Goal: Communication & Community: Answer question/provide support

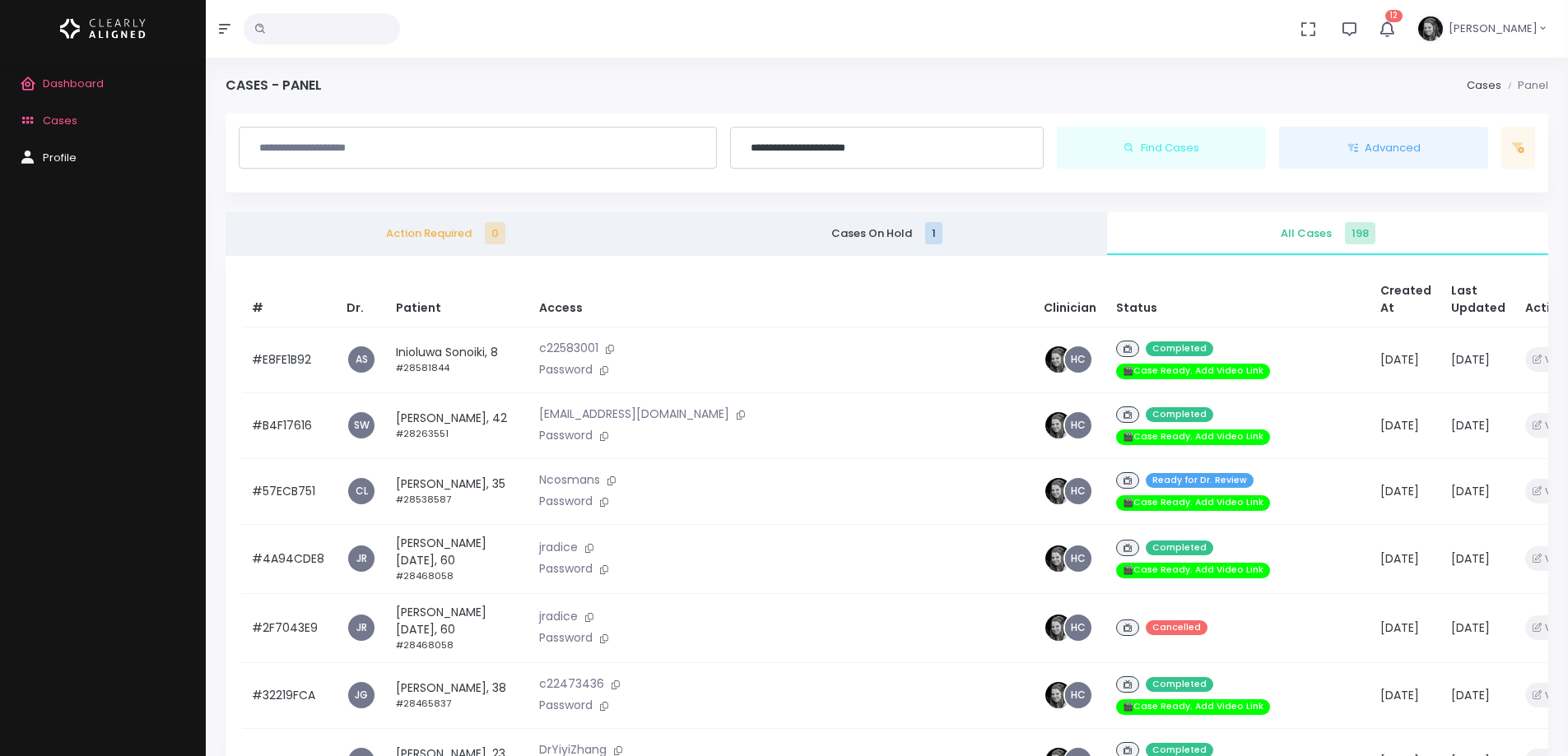
click at [1406, 40] on button "12" at bounding box center [1387, 28] width 38 height 58
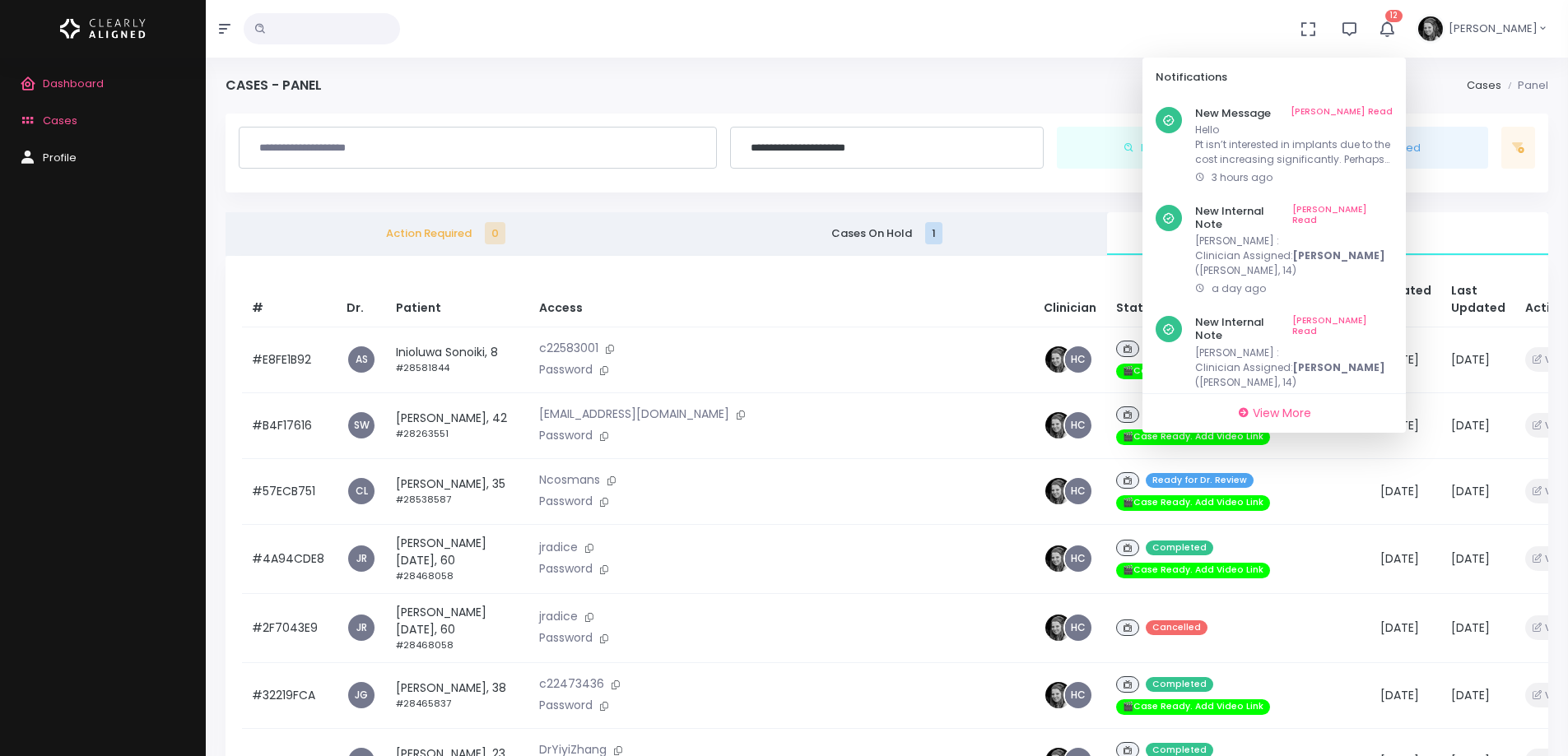
click at [73, 78] on span "Dashboard" at bounding box center [73, 83] width 61 height 15
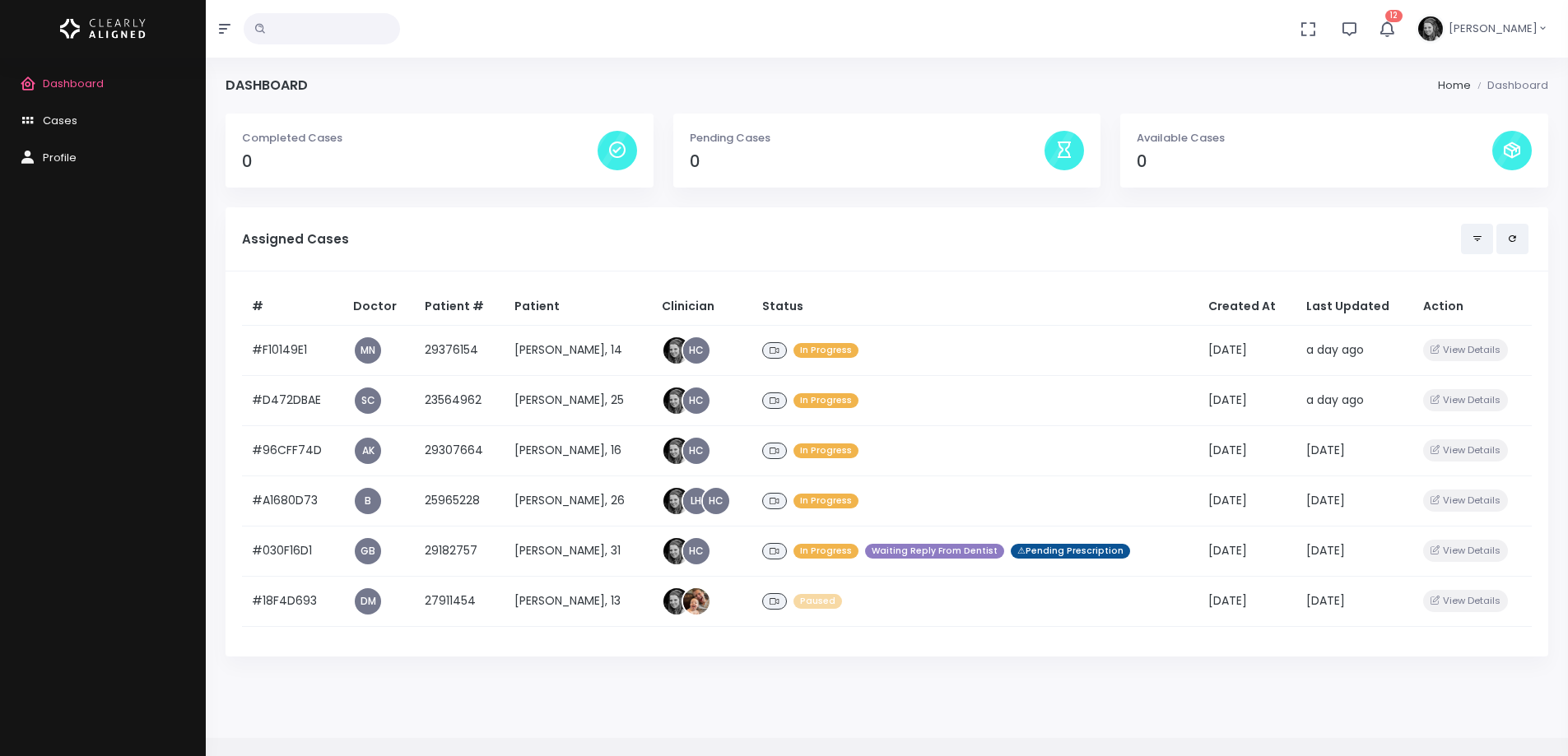
click at [1402, 20] on span "12" at bounding box center [1394, 15] width 17 height 12
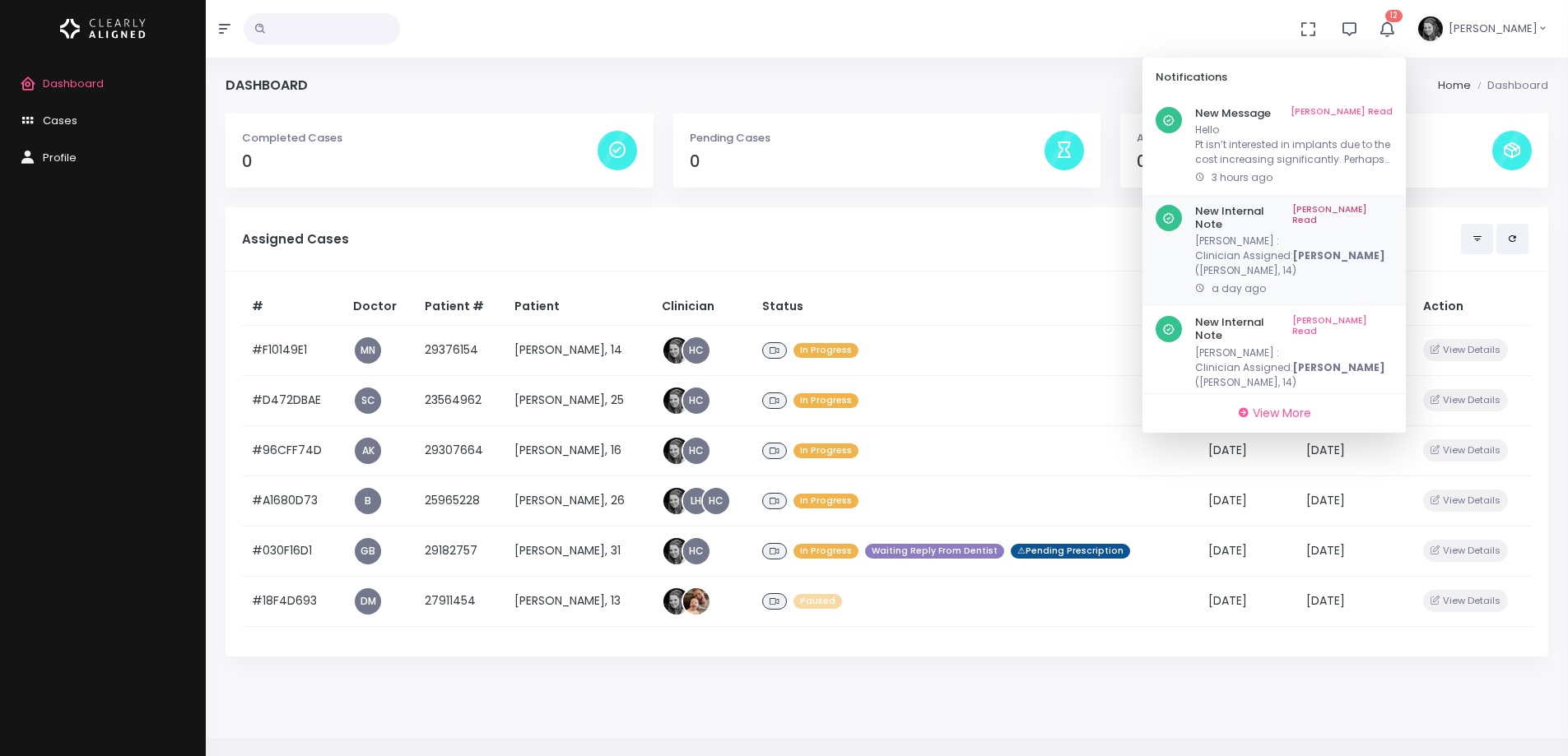
click at [1391, 209] on link "[PERSON_NAME] Read" at bounding box center [1342, 218] width 101 height 26
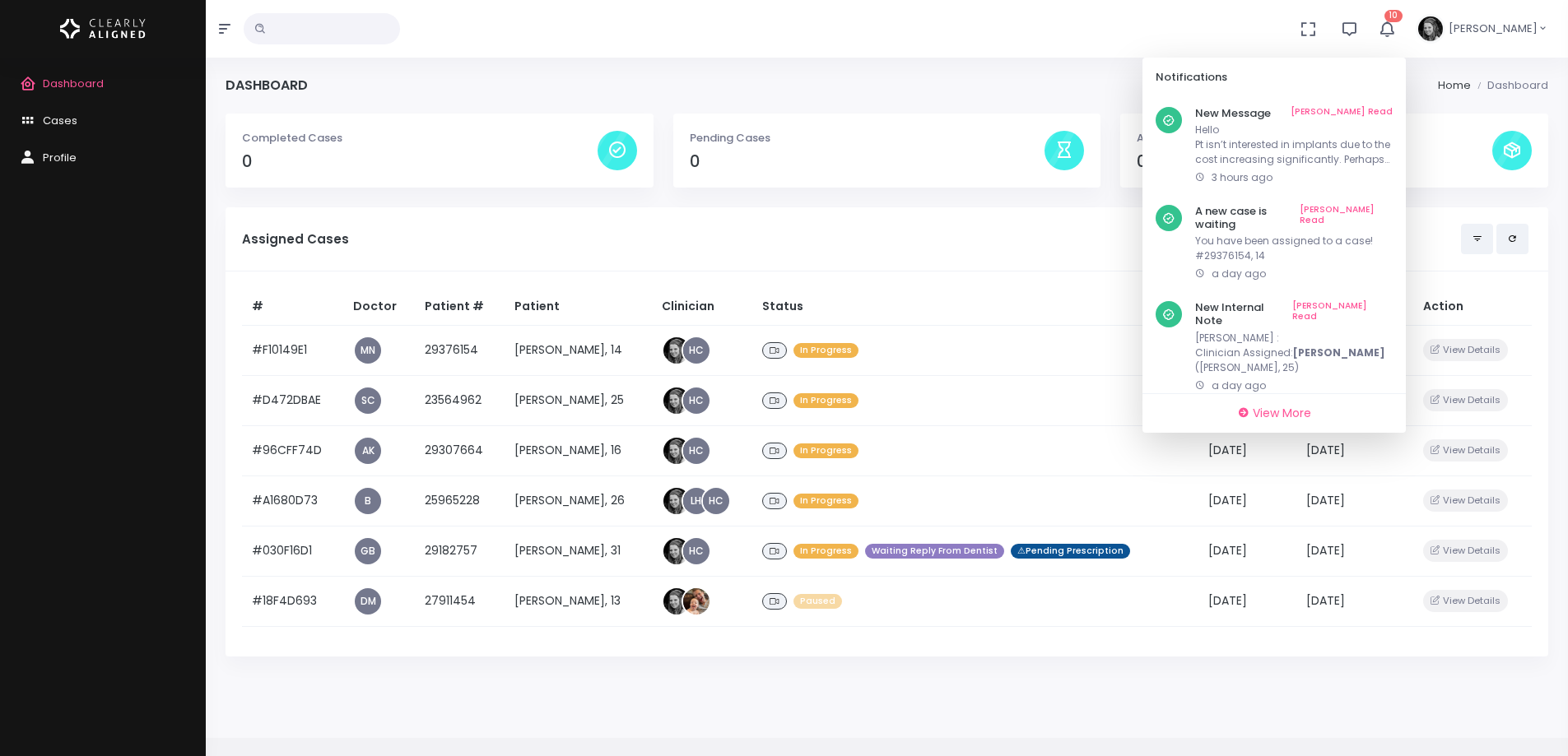
click at [1391, 209] on link "[PERSON_NAME] Read" at bounding box center [1345, 218] width 93 height 26
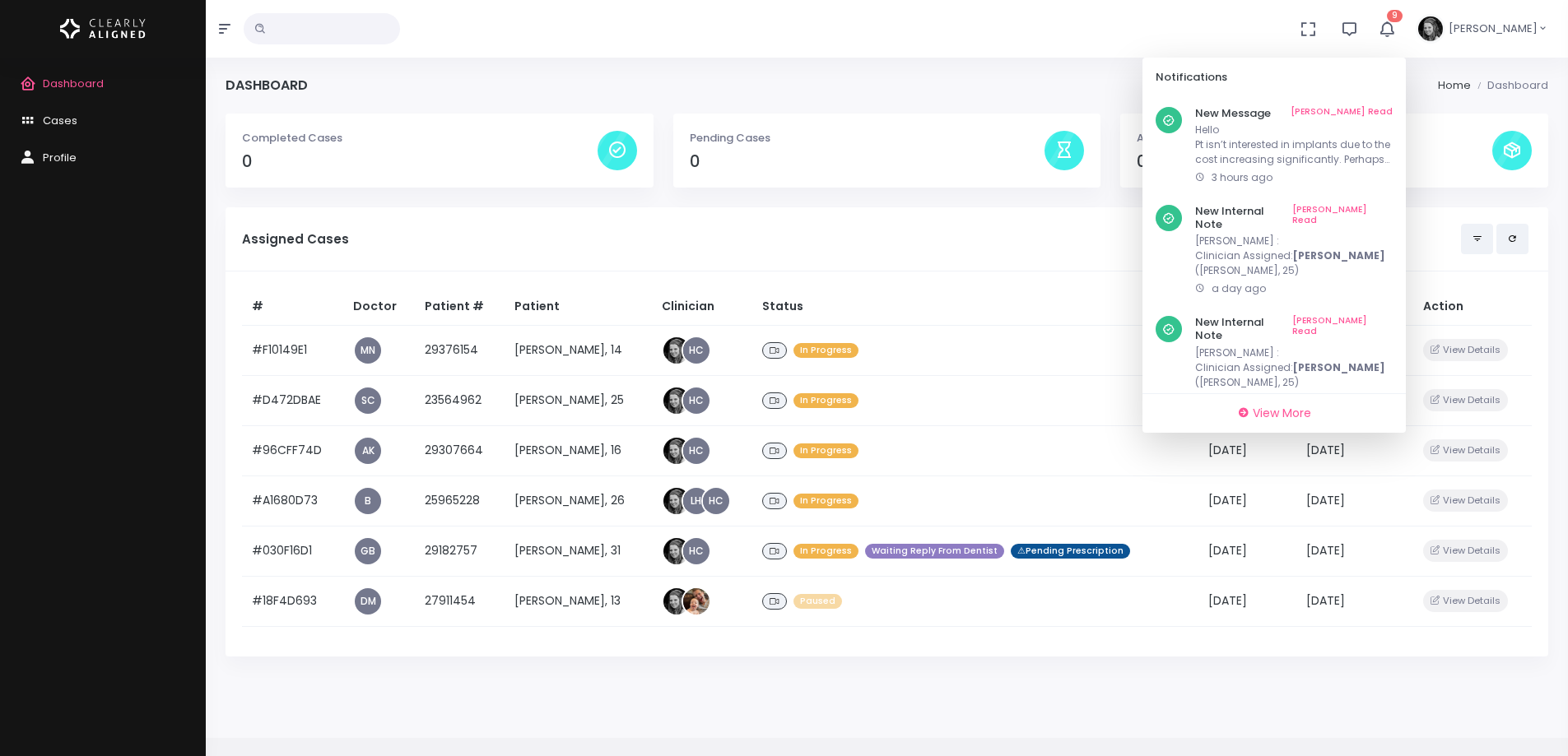
click at [1391, 209] on link "[PERSON_NAME] Read" at bounding box center [1342, 218] width 101 height 26
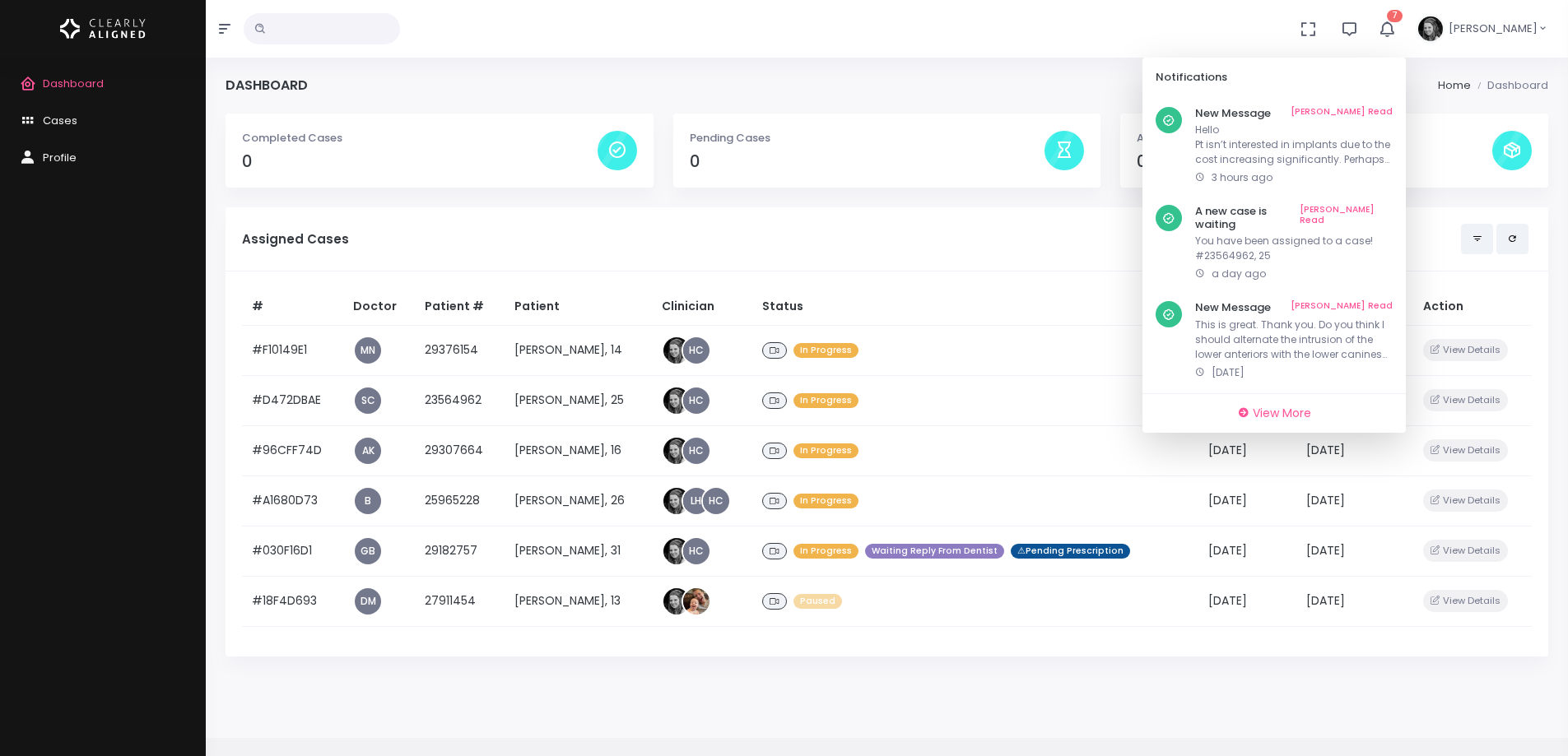
click at [1391, 209] on link "[PERSON_NAME] Read" at bounding box center [1345, 218] width 93 height 26
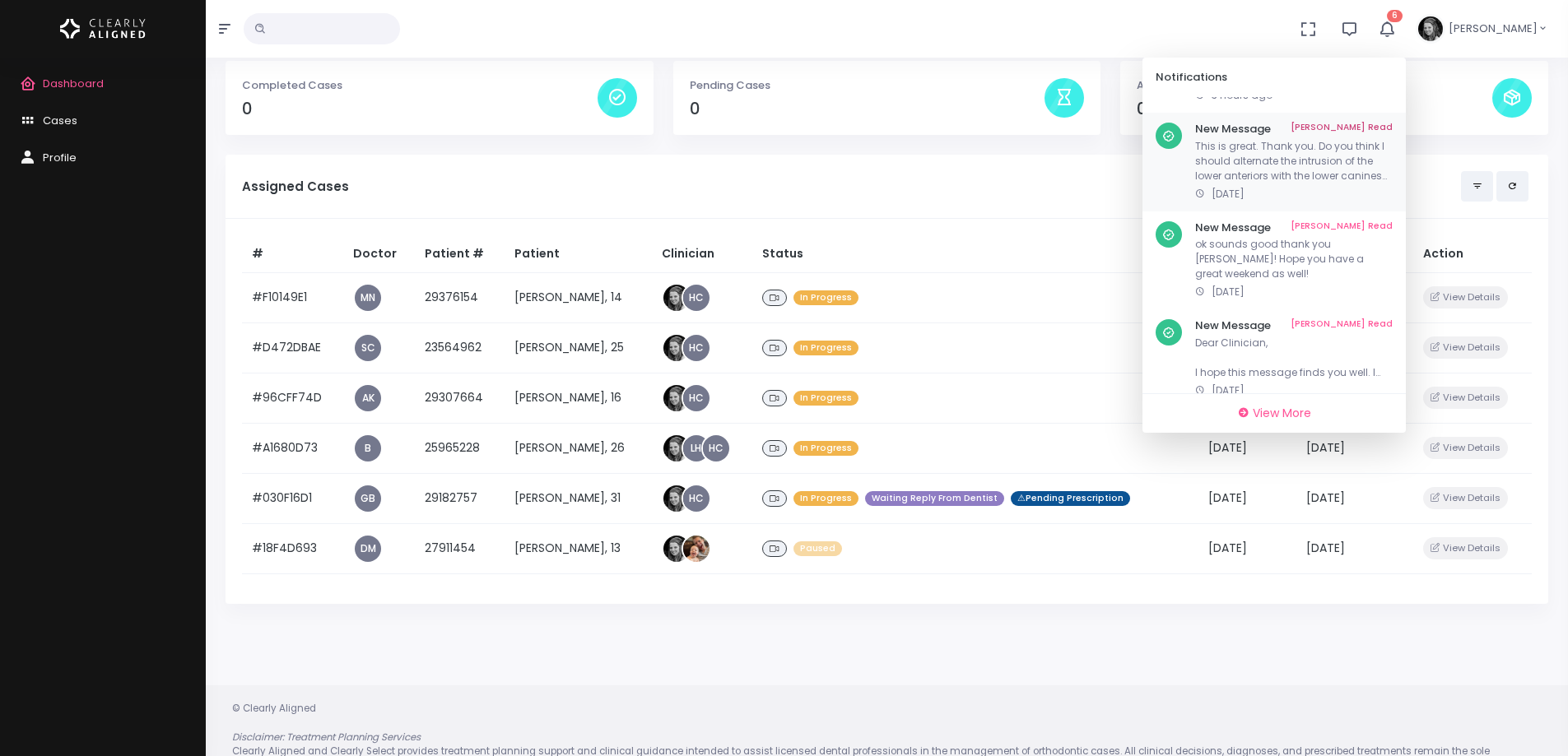
scroll to position [82, 0]
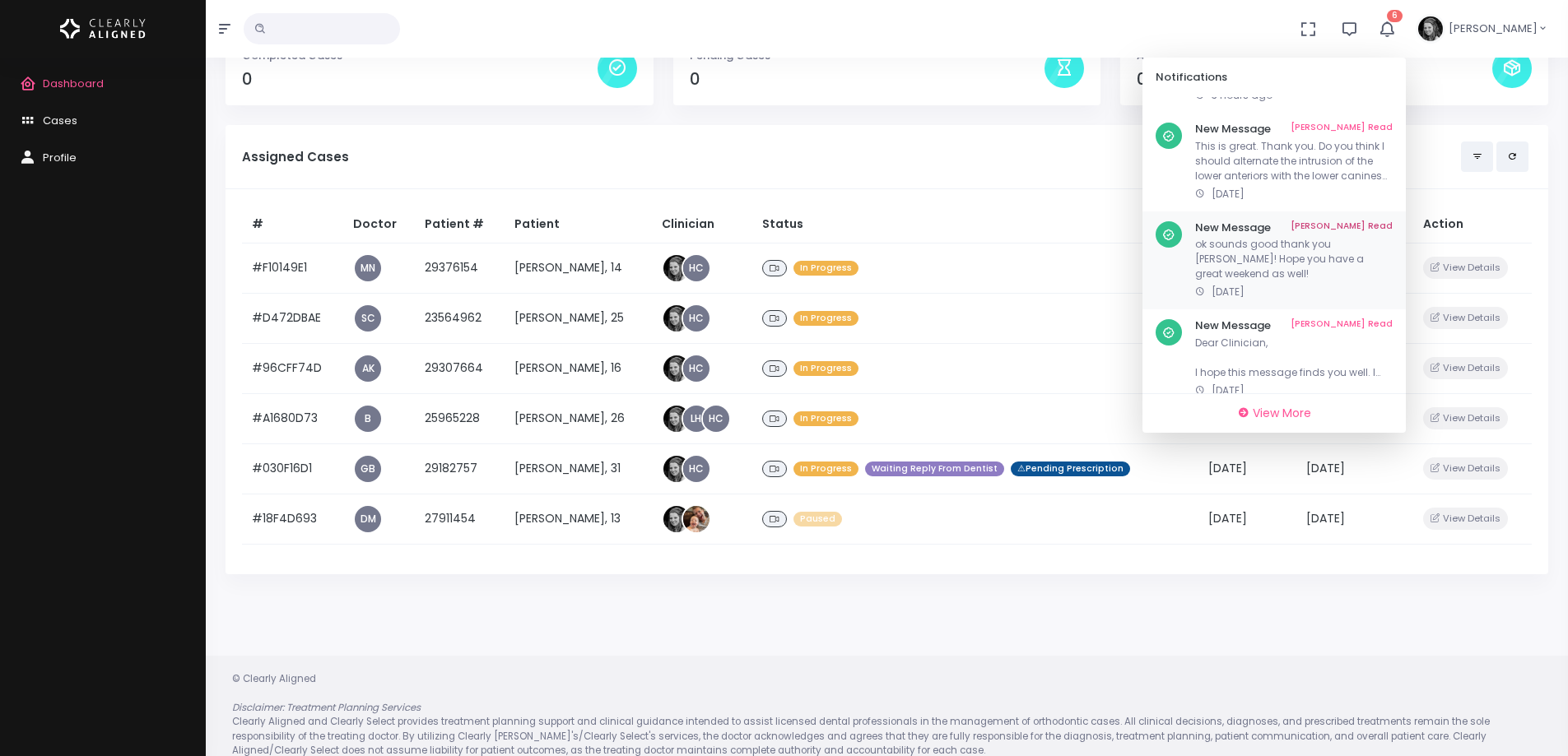
click at [1293, 247] on p "ok sounds good thank you [PERSON_NAME]! Hope you have a great weekend as well!" at bounding box center [1294, 259] width 198 height 45
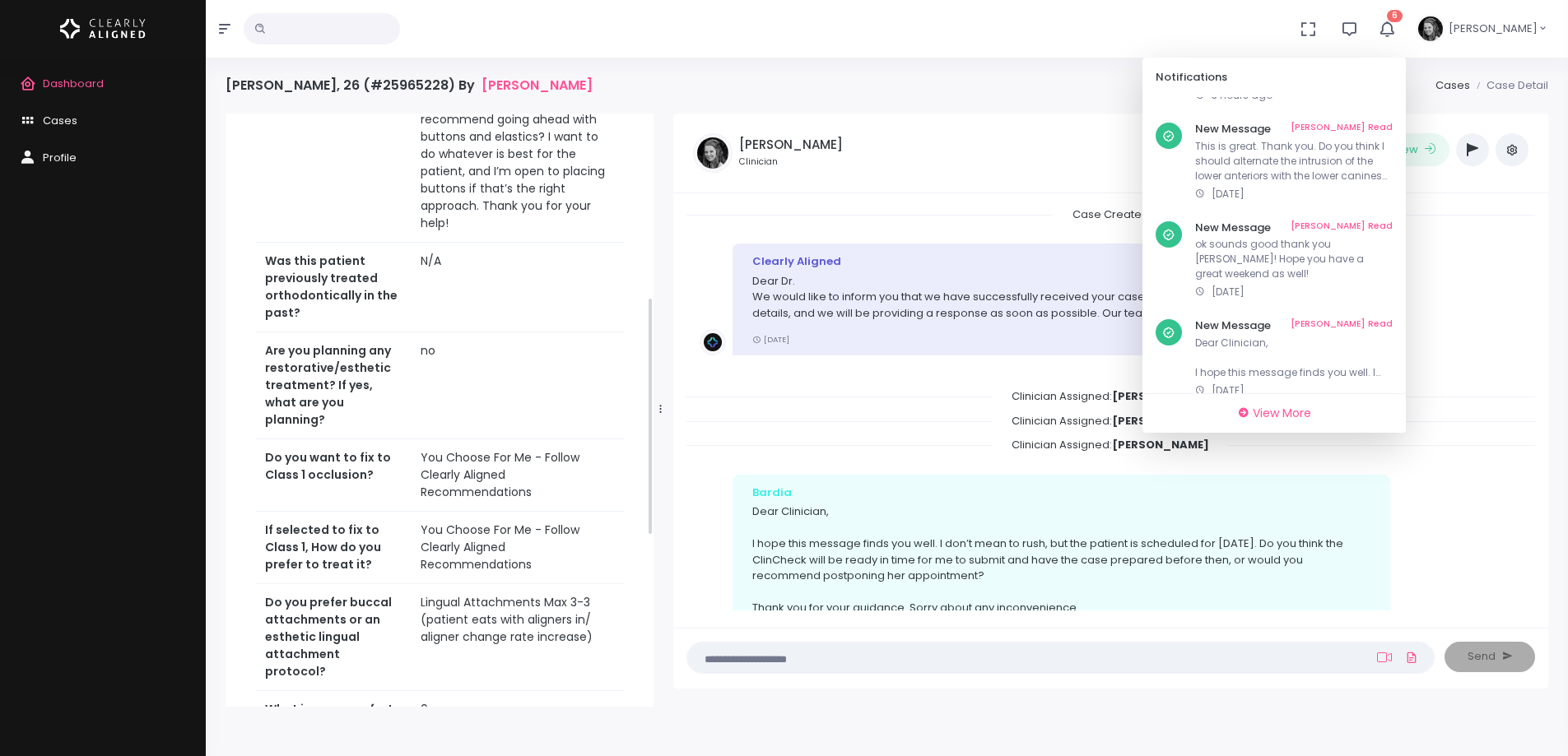
scroll to position [494, 0]
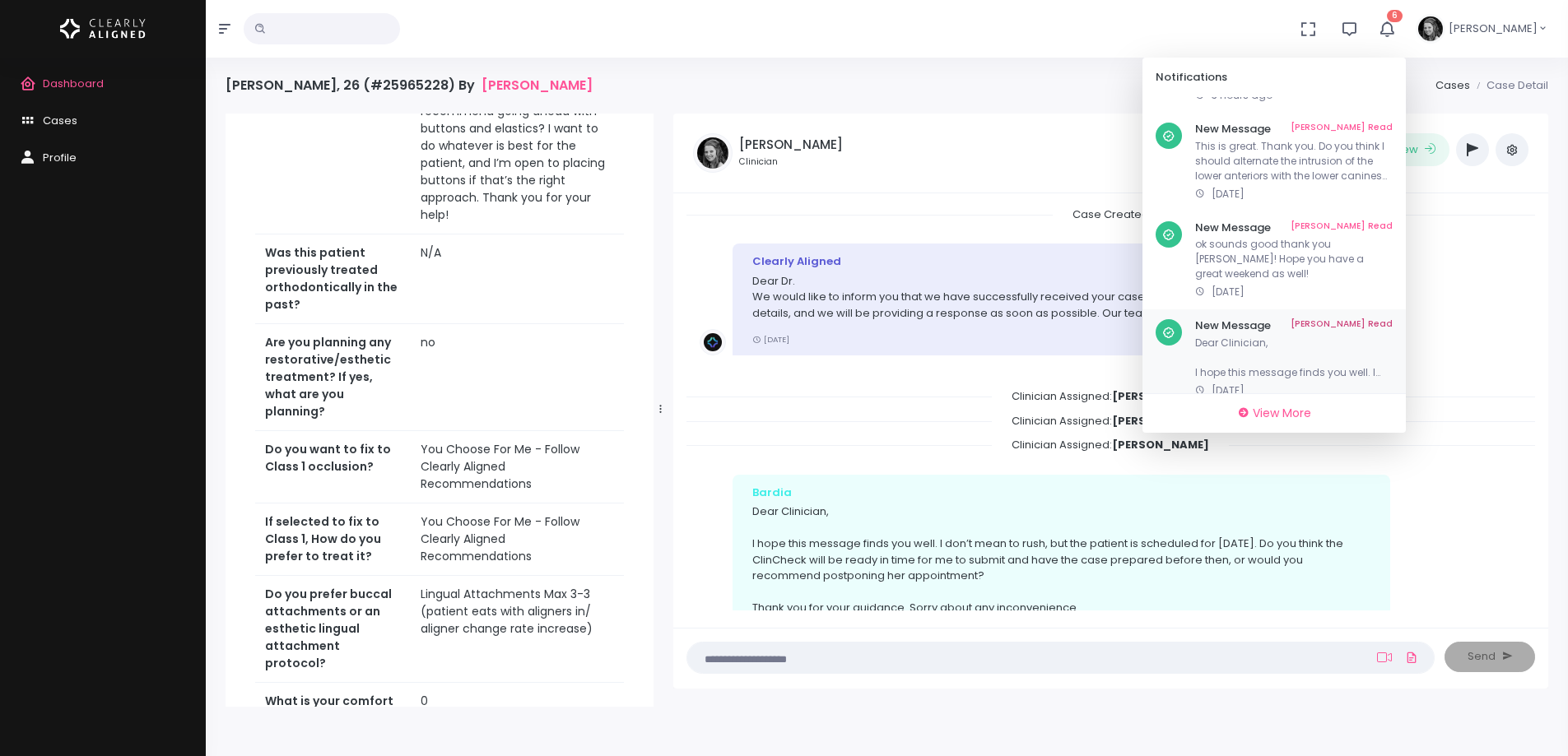
click at [1383, 320] on link "[PERSON_NAME] Read" at bounding box center [1341, 326] width 102 height 13
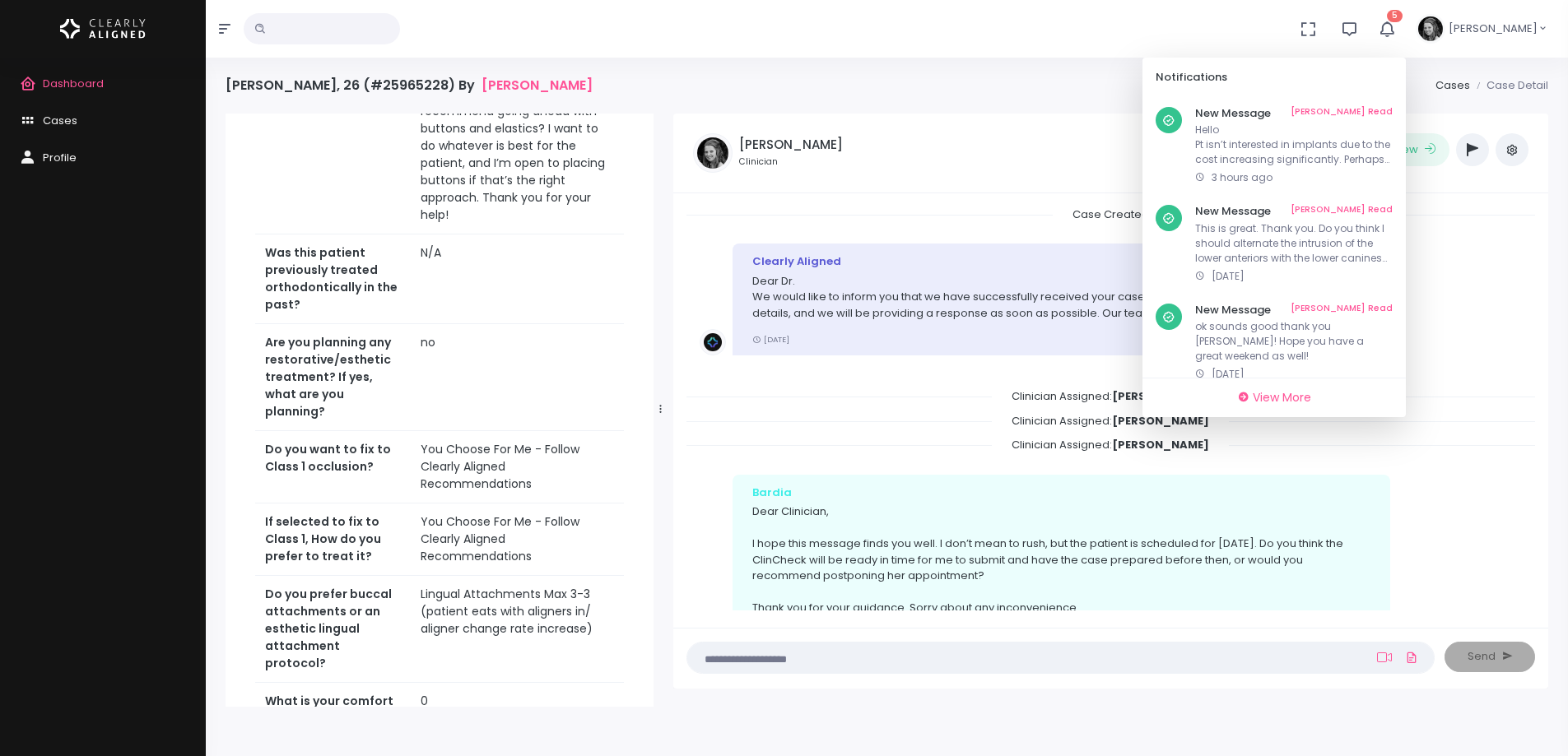
click at [1383, 306] on link "[PERSON_NAME] Read" at bounding box center [1341, 309] width 102 height 13
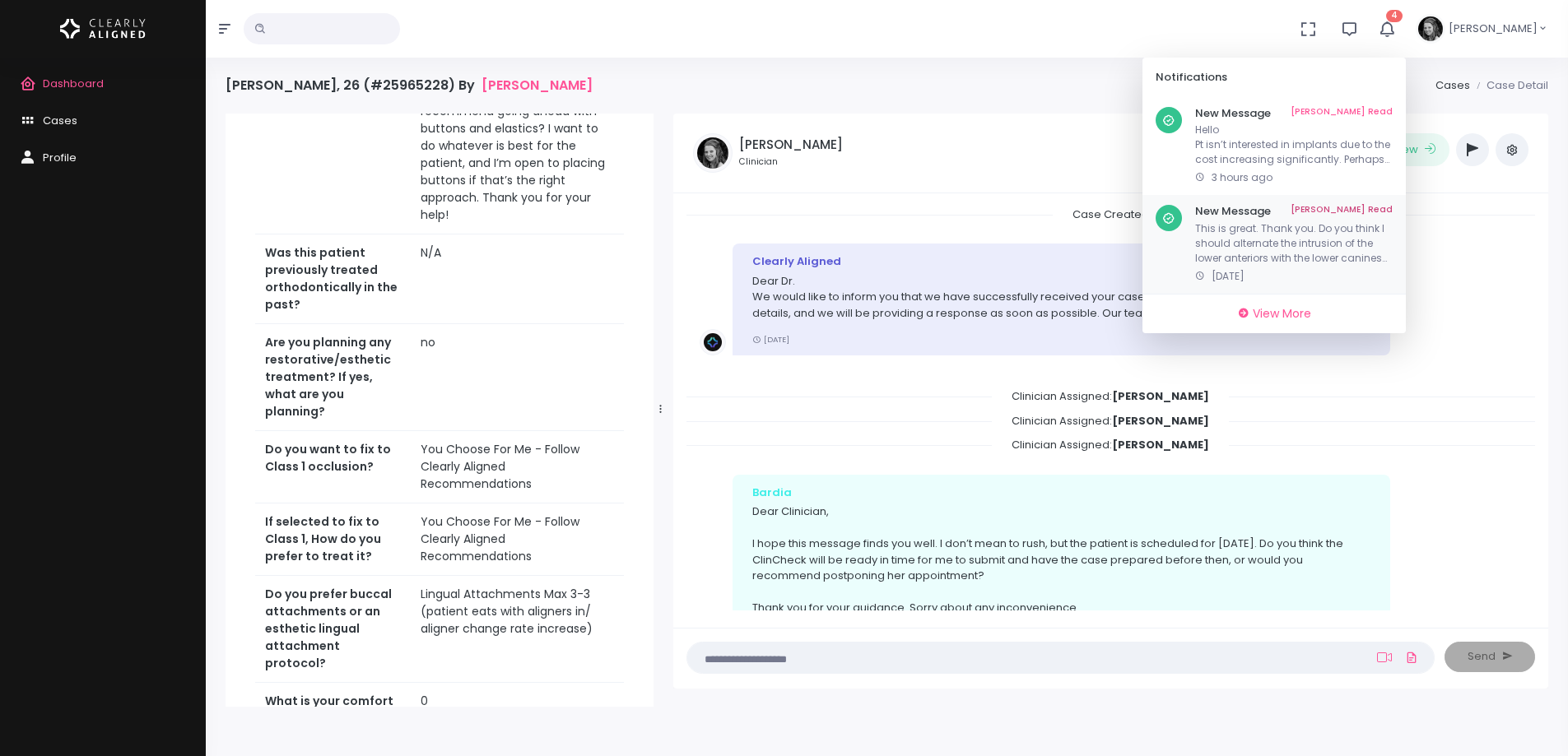
click at [1323, 274] on p "[DATE]" at bounding box center [1294, 276] width 198 height 15
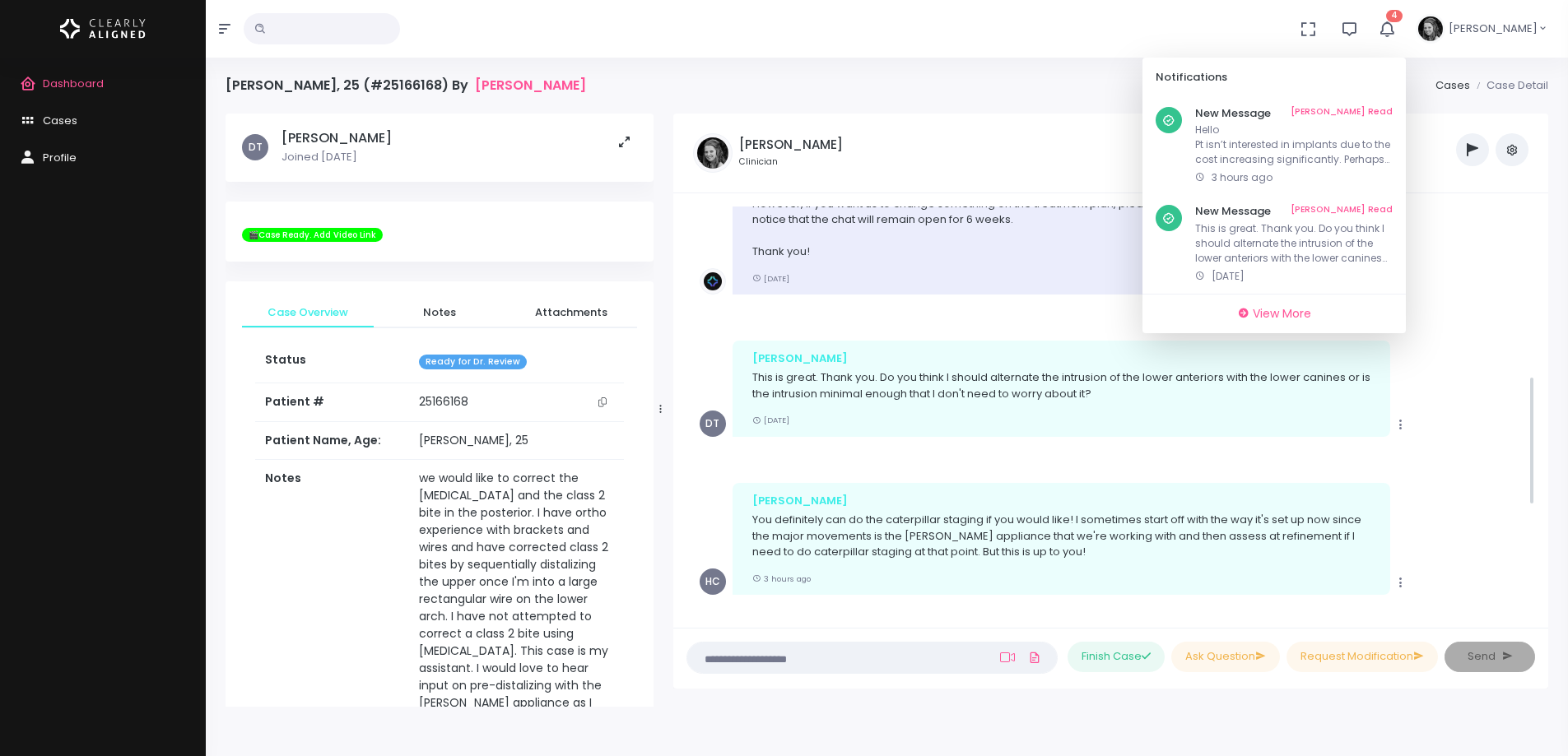
scroll to position [527, 0]
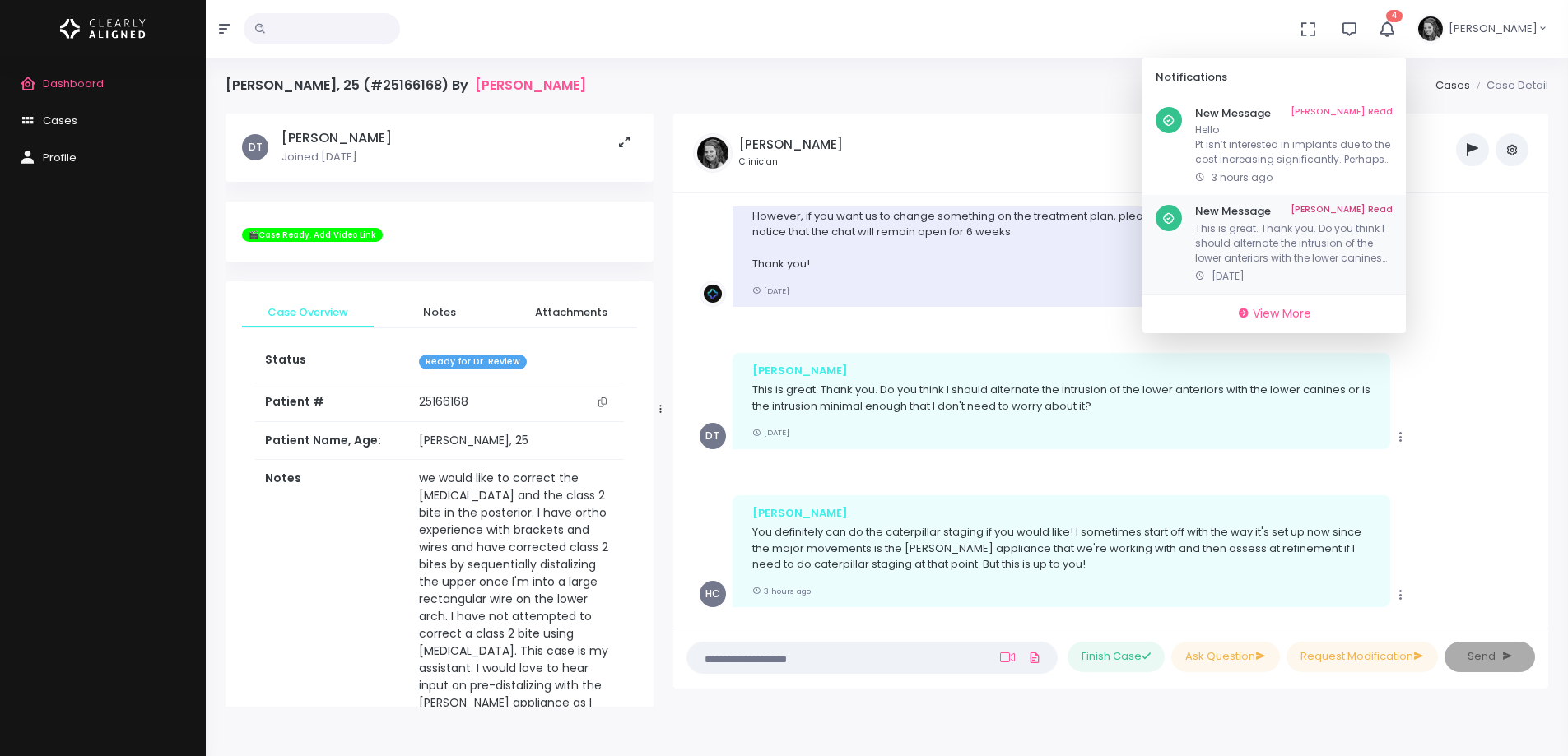
click at [1393, 206] on link "[PERSON_NAME] Read" at bounding box center [1341, 211] width 102 height 13
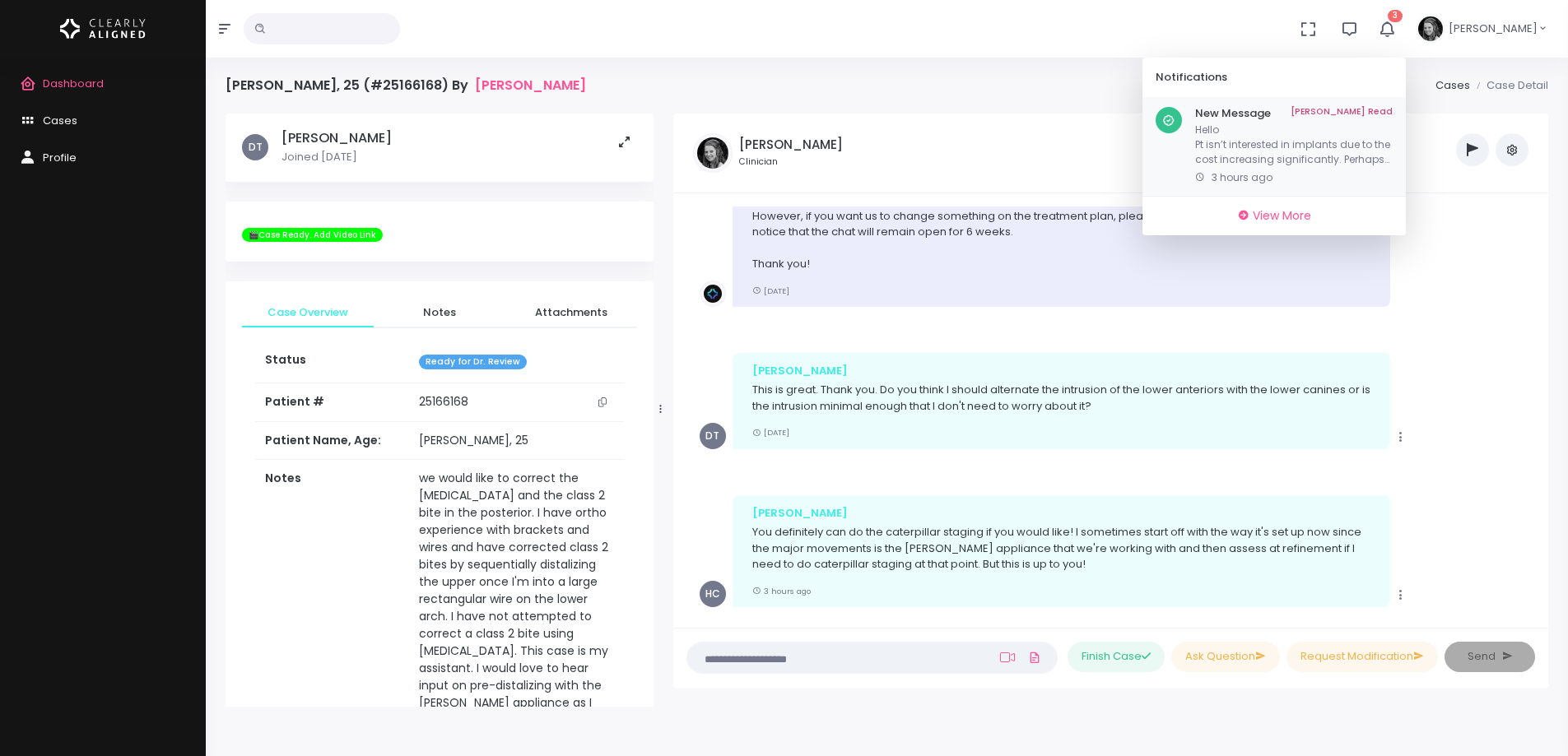
click at [1296, 140] on p "Hello Pt isn’t interested in implants due to the cost increasing significantly.…" at bounding box center [1294, 145] width 198 height 45
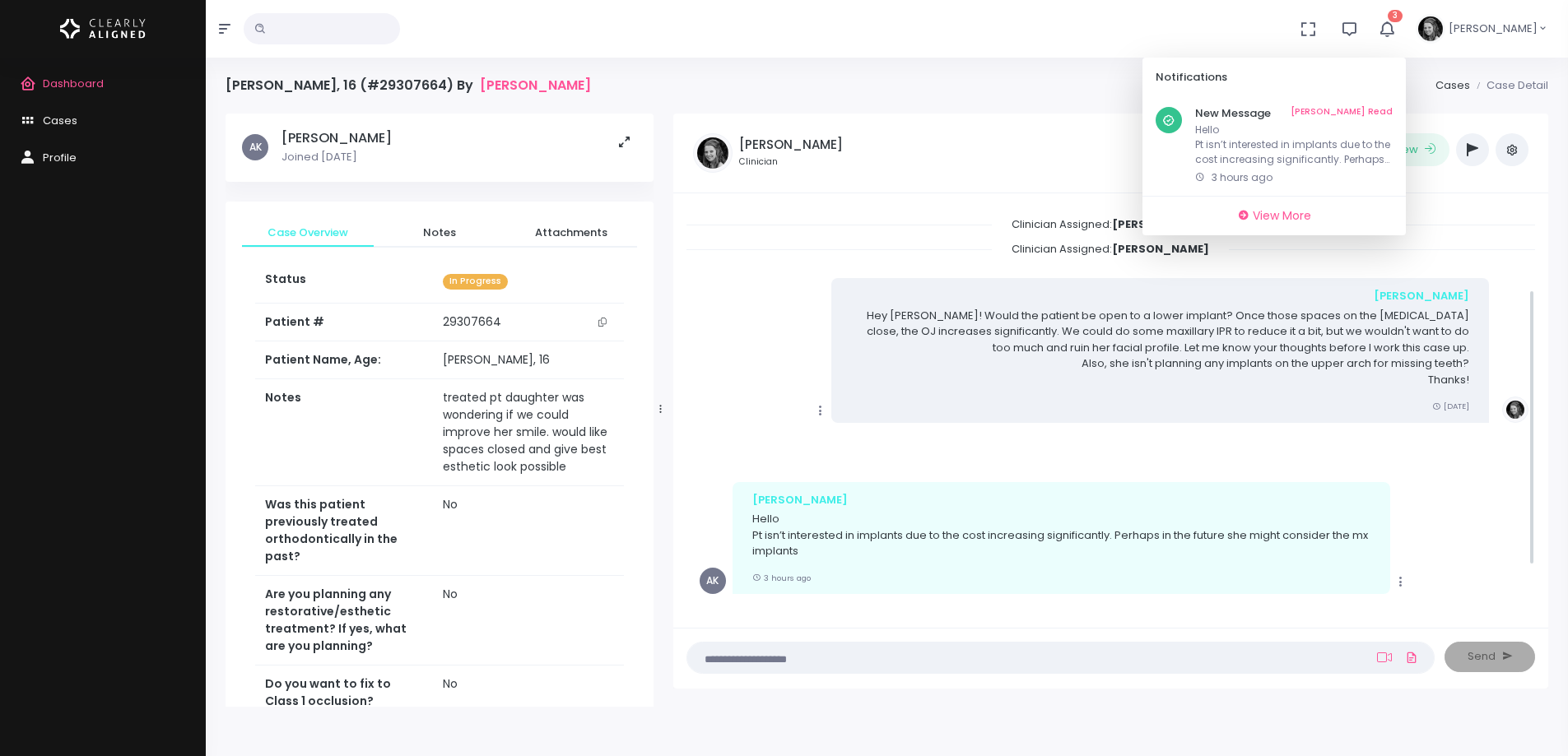
scroll to position [188, 0]
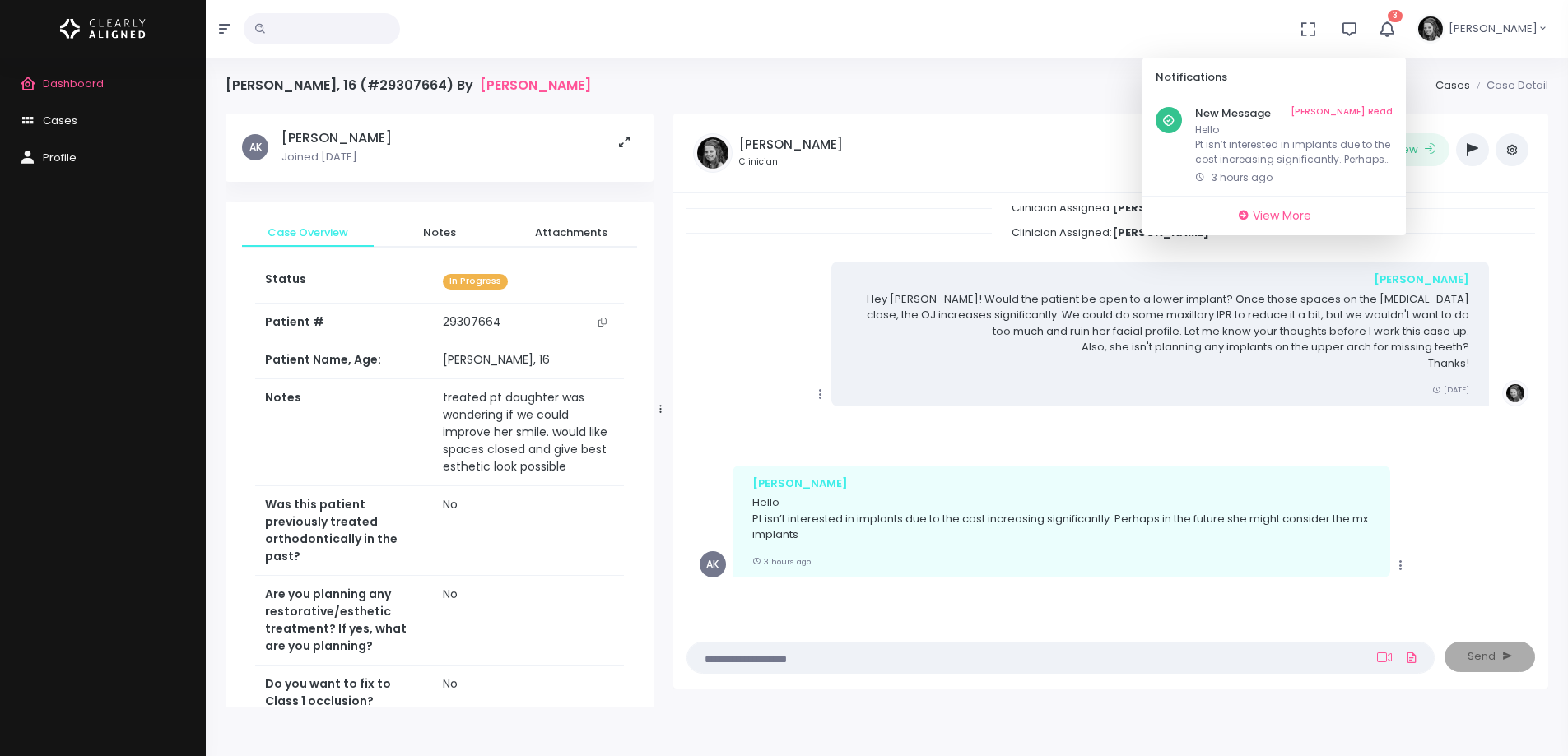
click at [87, 84] on span "Dashboard" at bounding box center [73, 83] width 61 height 15
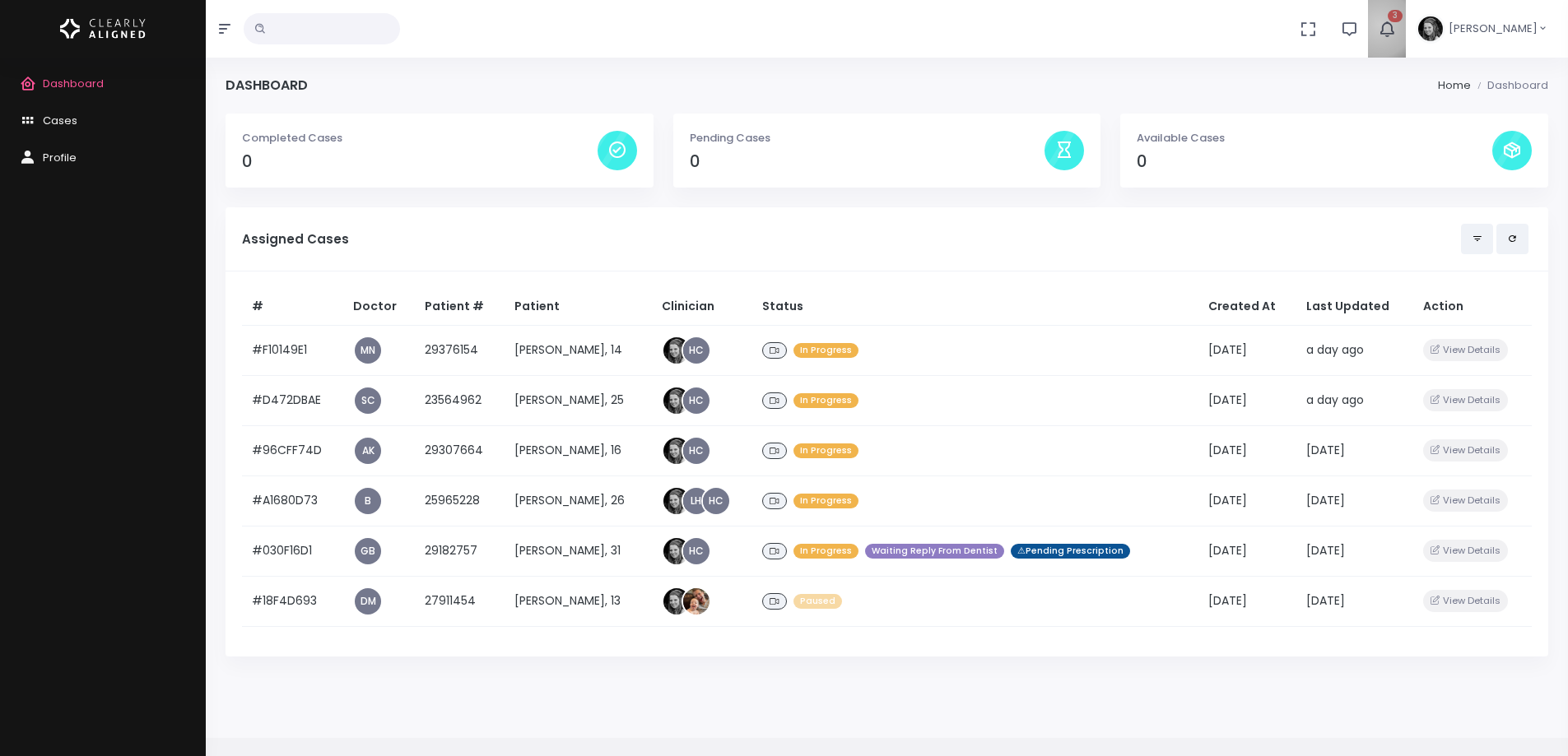
click at [1396, 25] on icon "button" at bounding box center [1386, 28] width 20 height 20
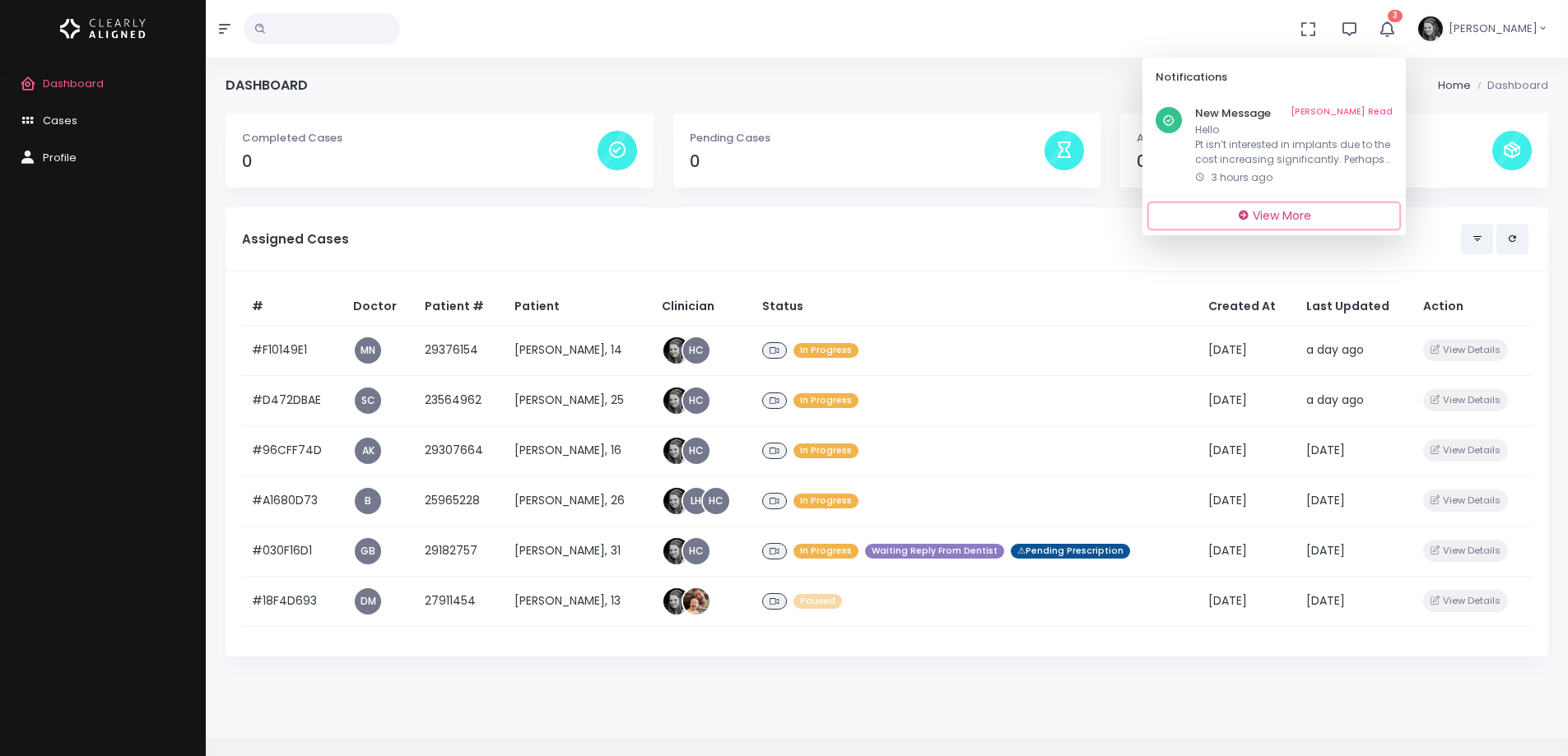
click at [1304, 219] on span "View More" at bounding box center [1282, 215] width 58 height 16
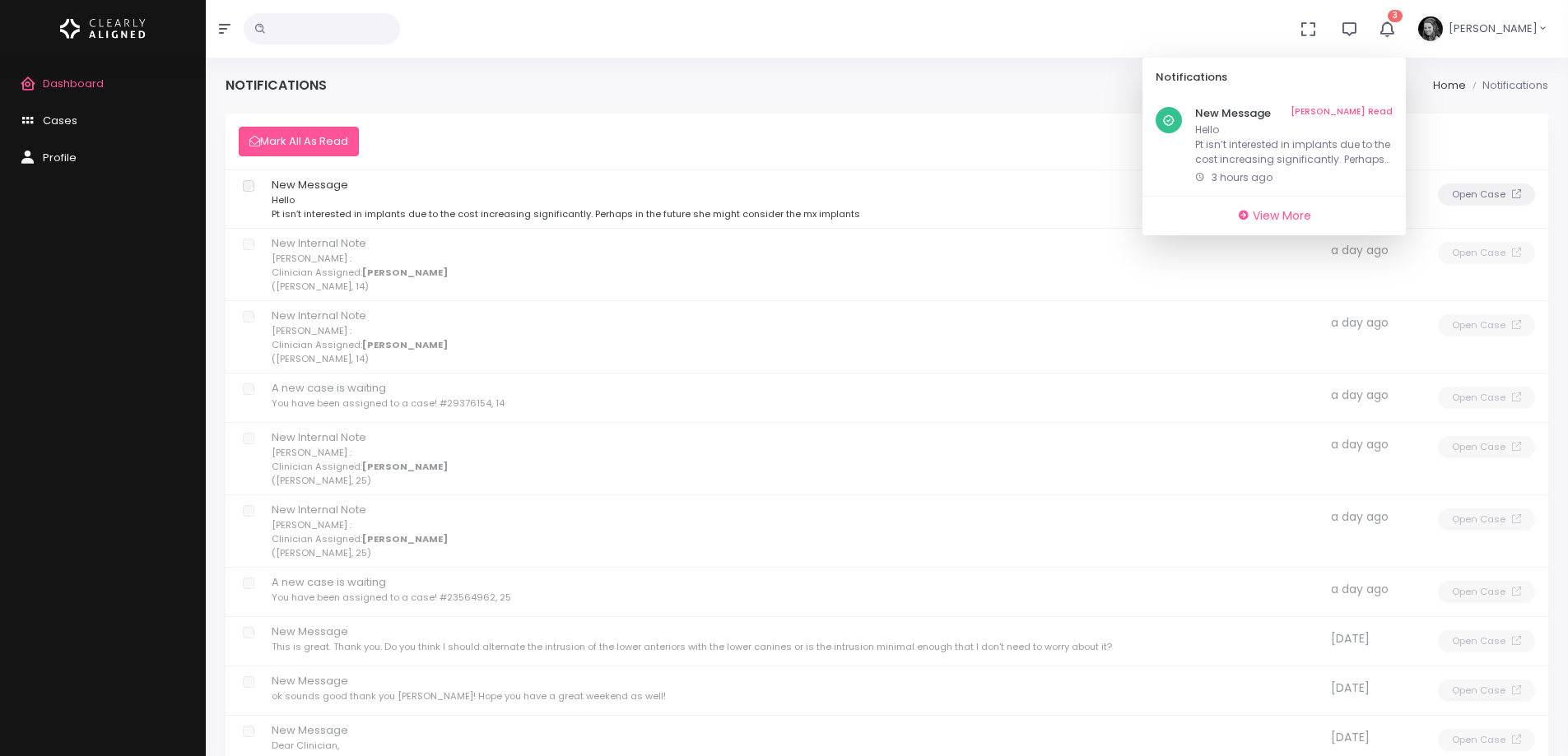
click at [67, 84] on span "Dashboard" at bounding box center [73, 83] width 61 height 15
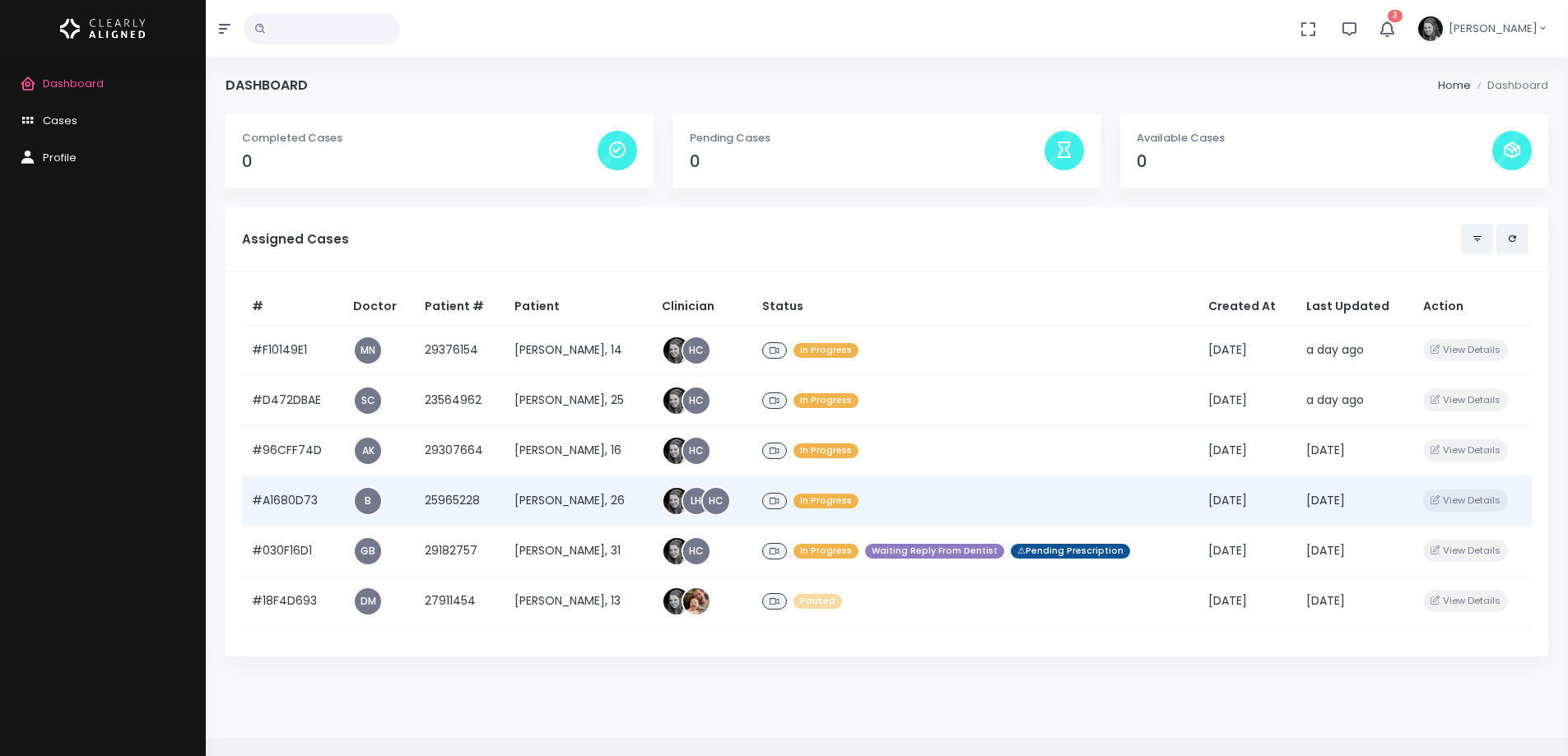
click at [278, 503] on td "#A1680D73" at bounding box center [293, 501] width 101 height 50
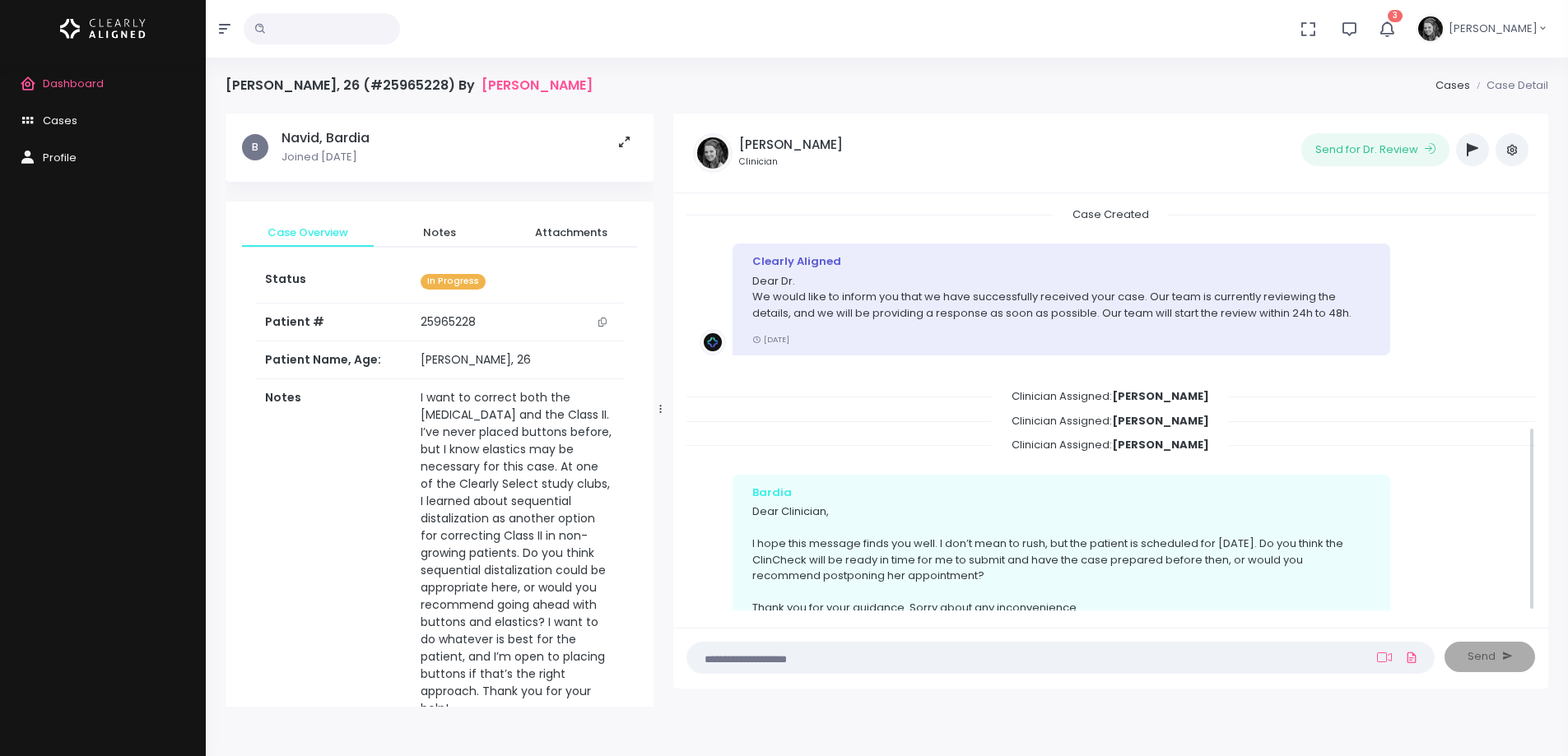
scroll to position [486, 0]
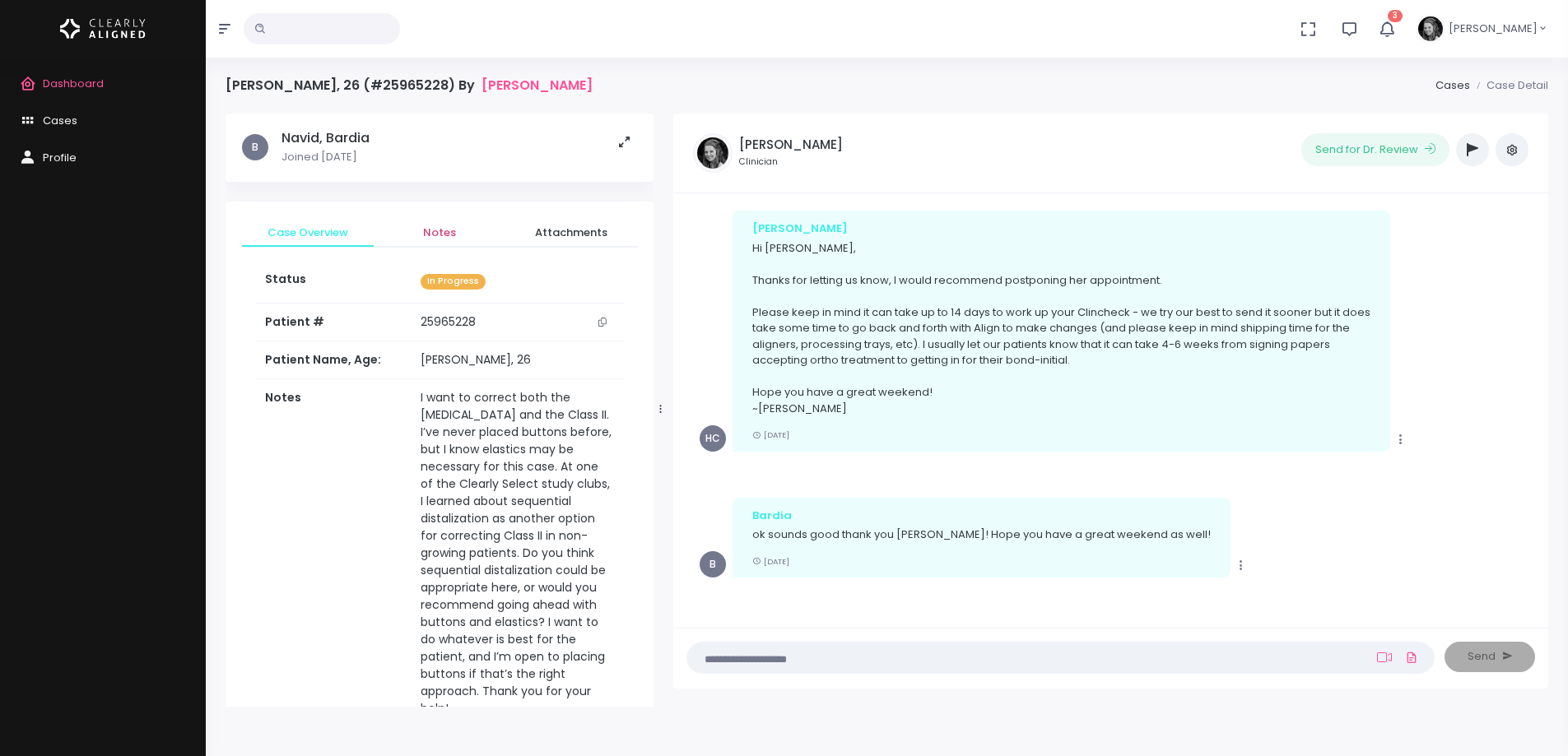
click at [444, 229] on span "Notes" at bounding box center [439, 232] width 106 height 16
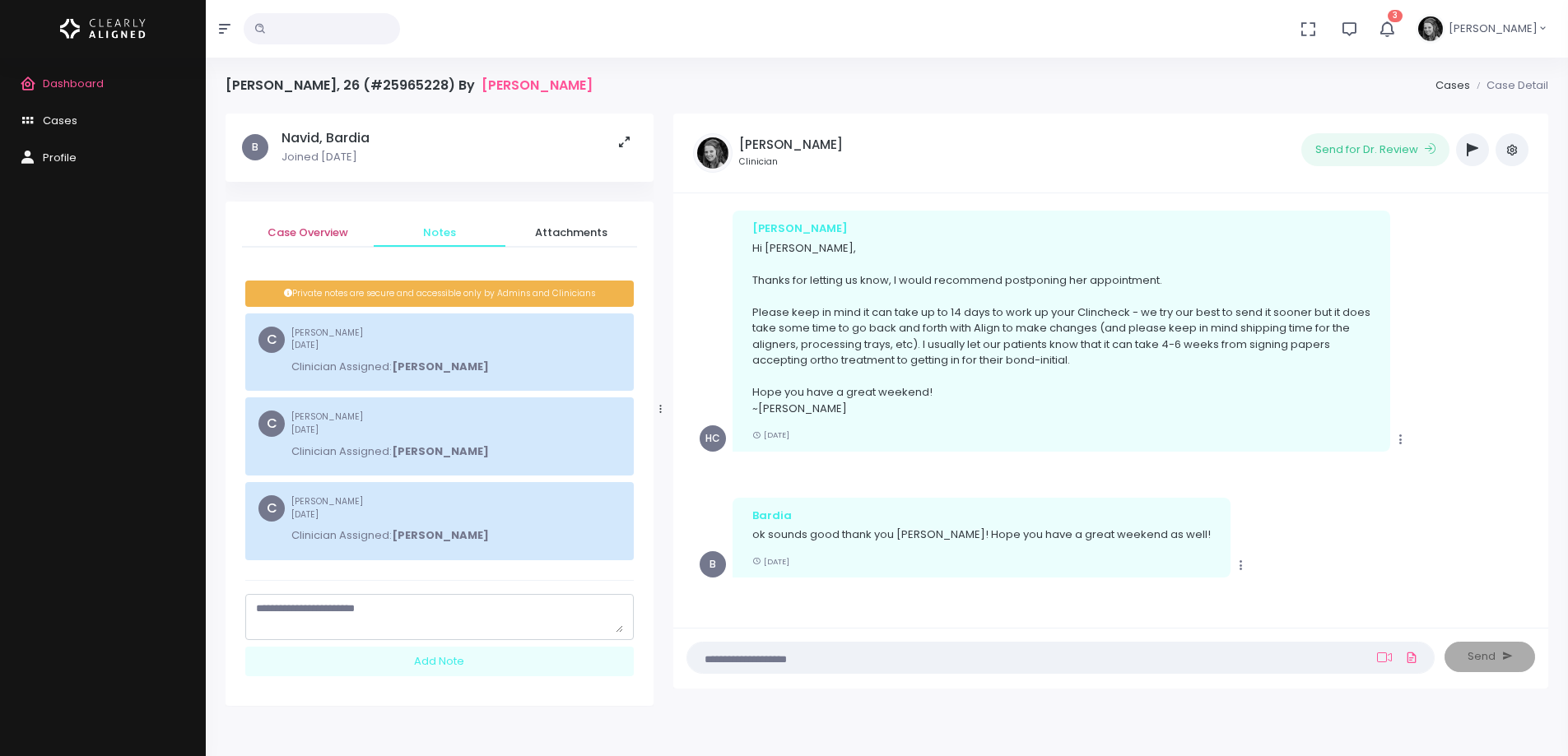
click at [294, 225] on span "Case Overview" at bounding box center [308, 232] width 106 height 16
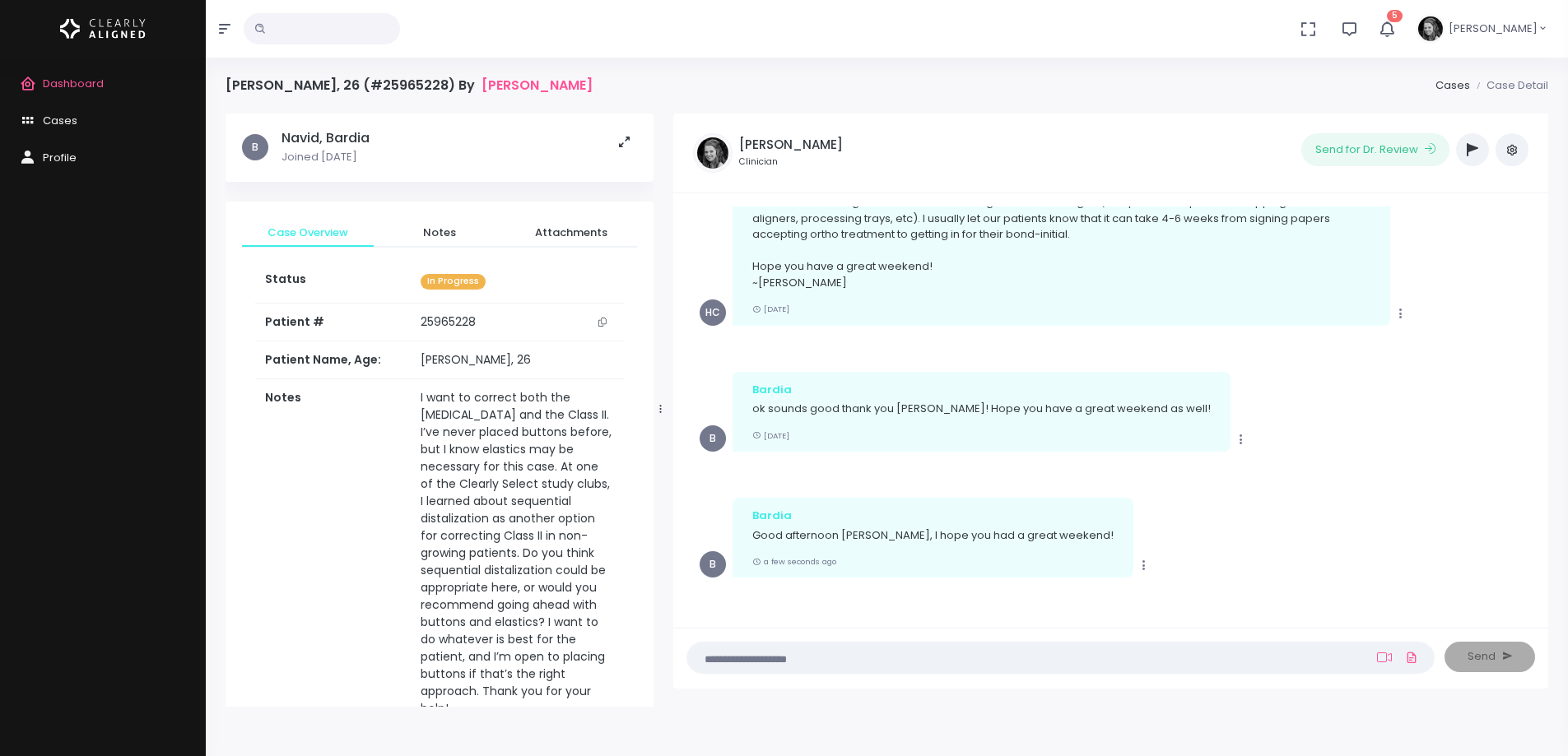
scroll to position [754, 0]
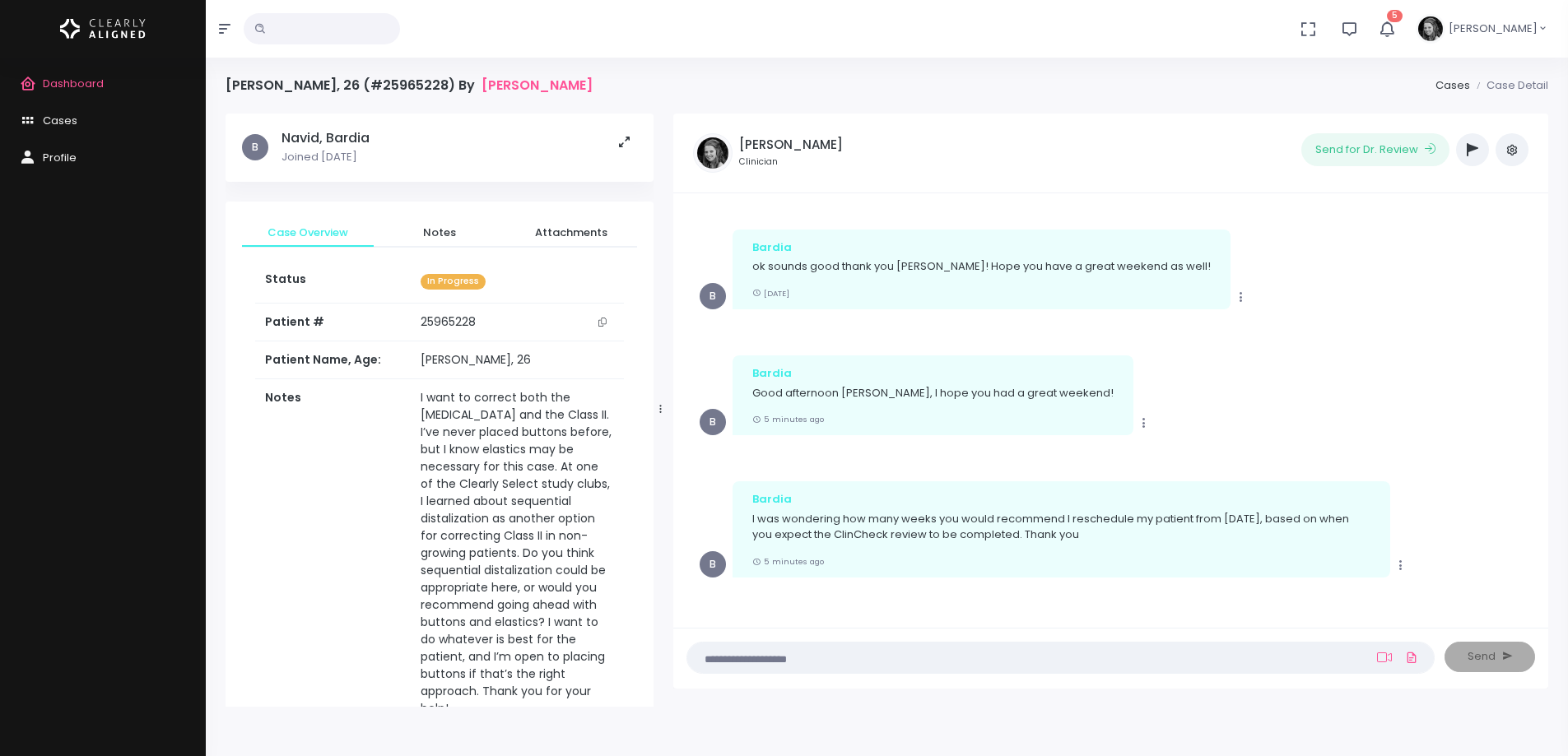
click at [1395, 27] on icon "button" at bounding box center [1386, 28] width 18 height 18
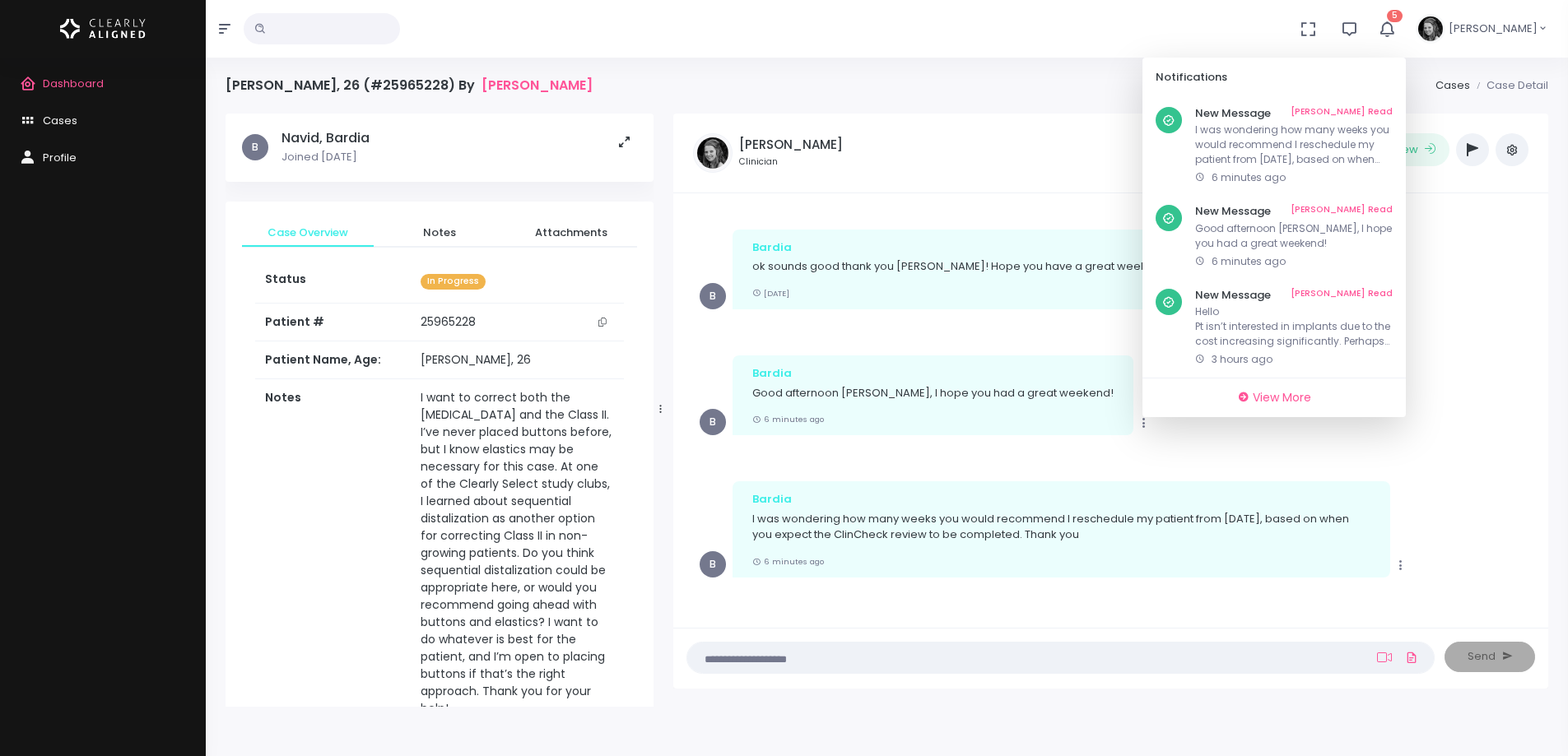
scroll to position [0, 0]
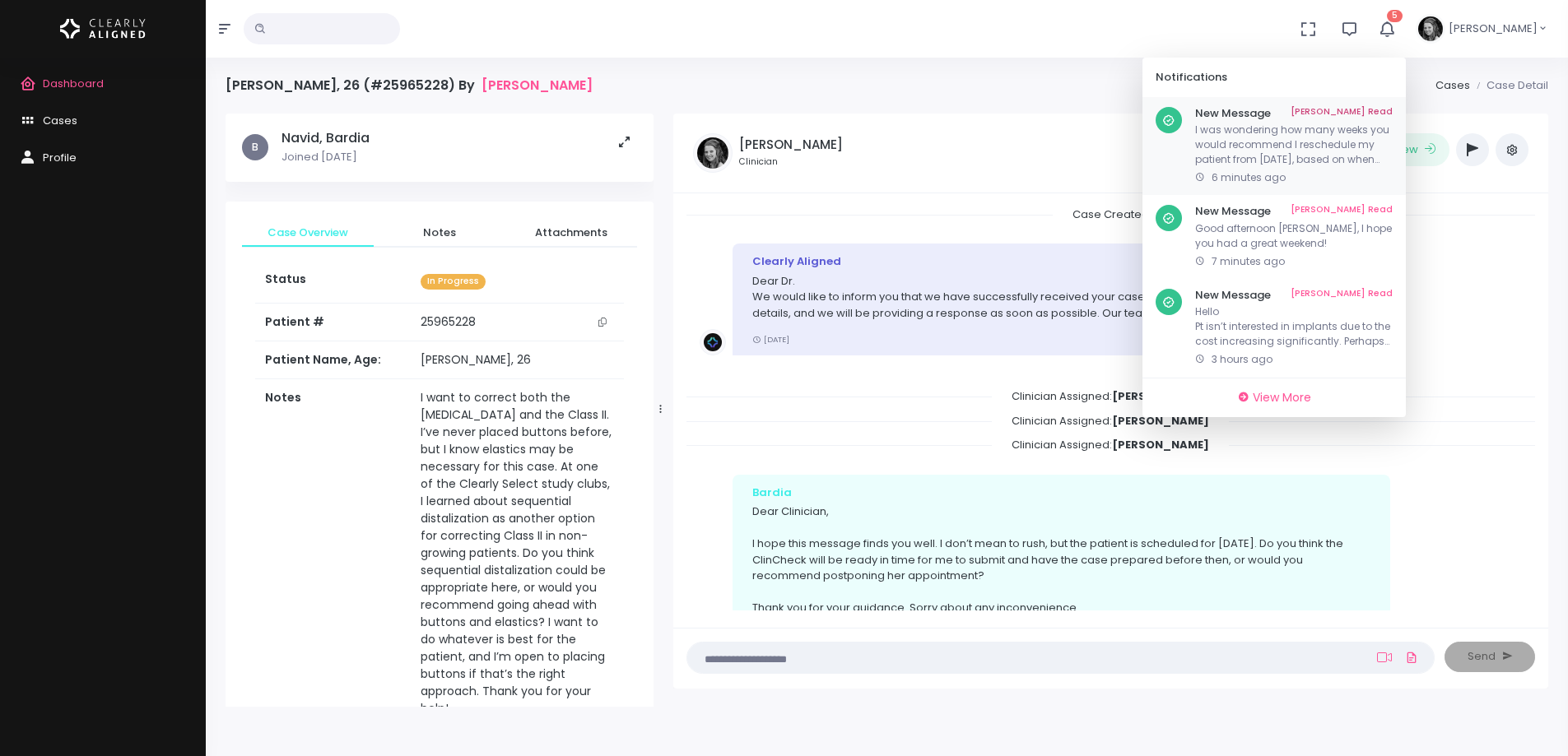
click at [1368, 107] on link "[PERSON_NAME] Read" at bounding box center [1341, 113] width 102 height 13
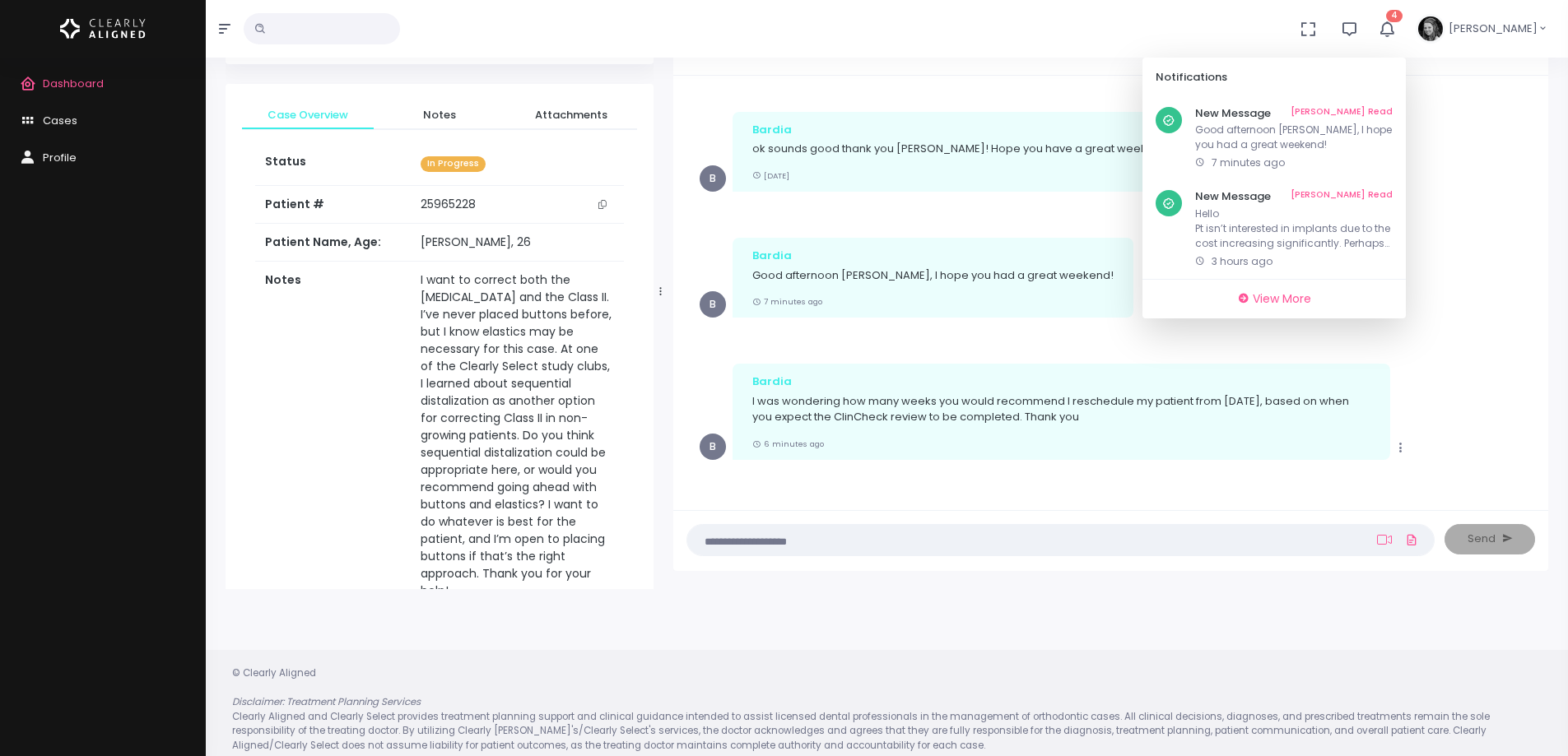
scroll to position [131, 0]
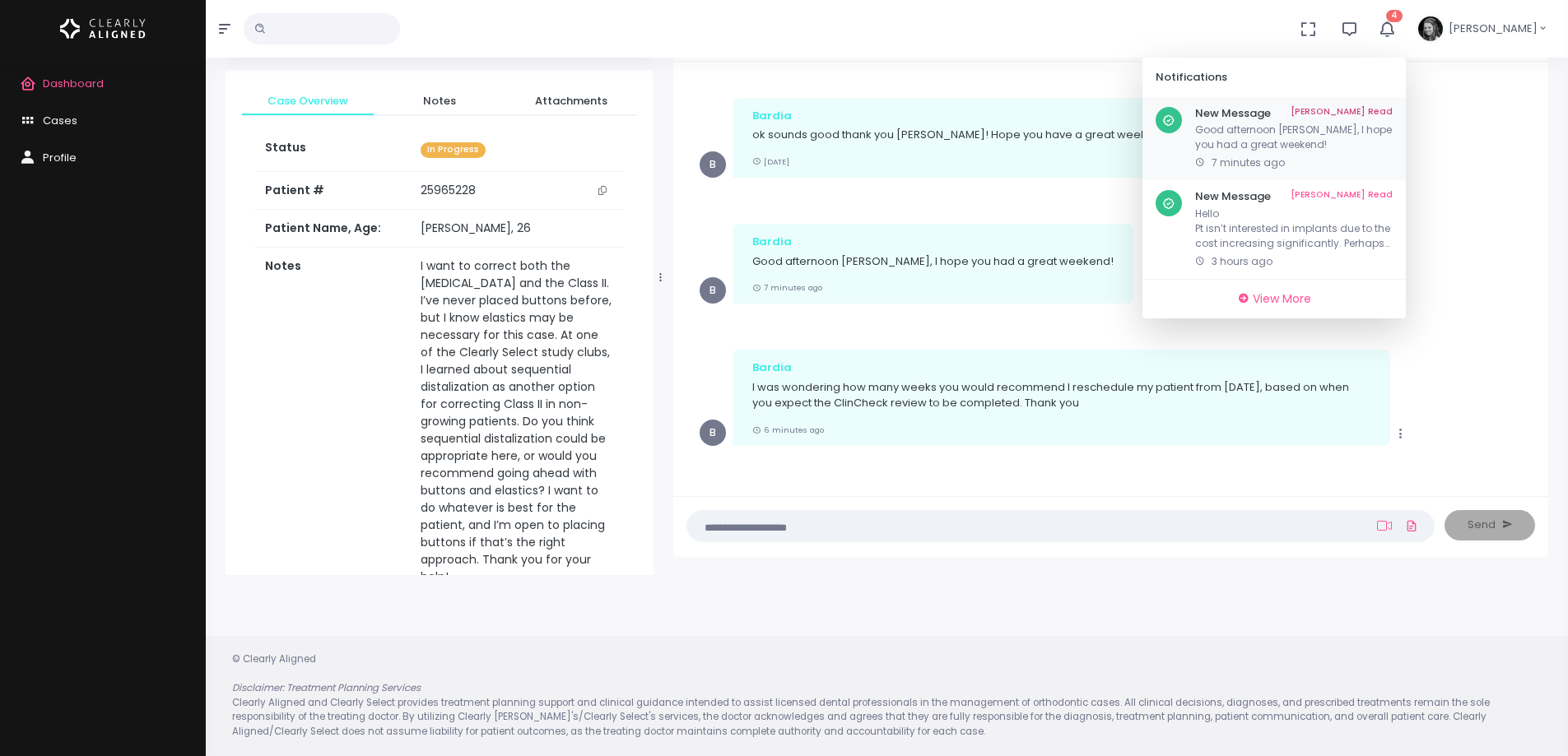
click at [1380, 107] on link "[PERSON_NAME] Read" at bounding box center [1341, 113] width 102 height 13
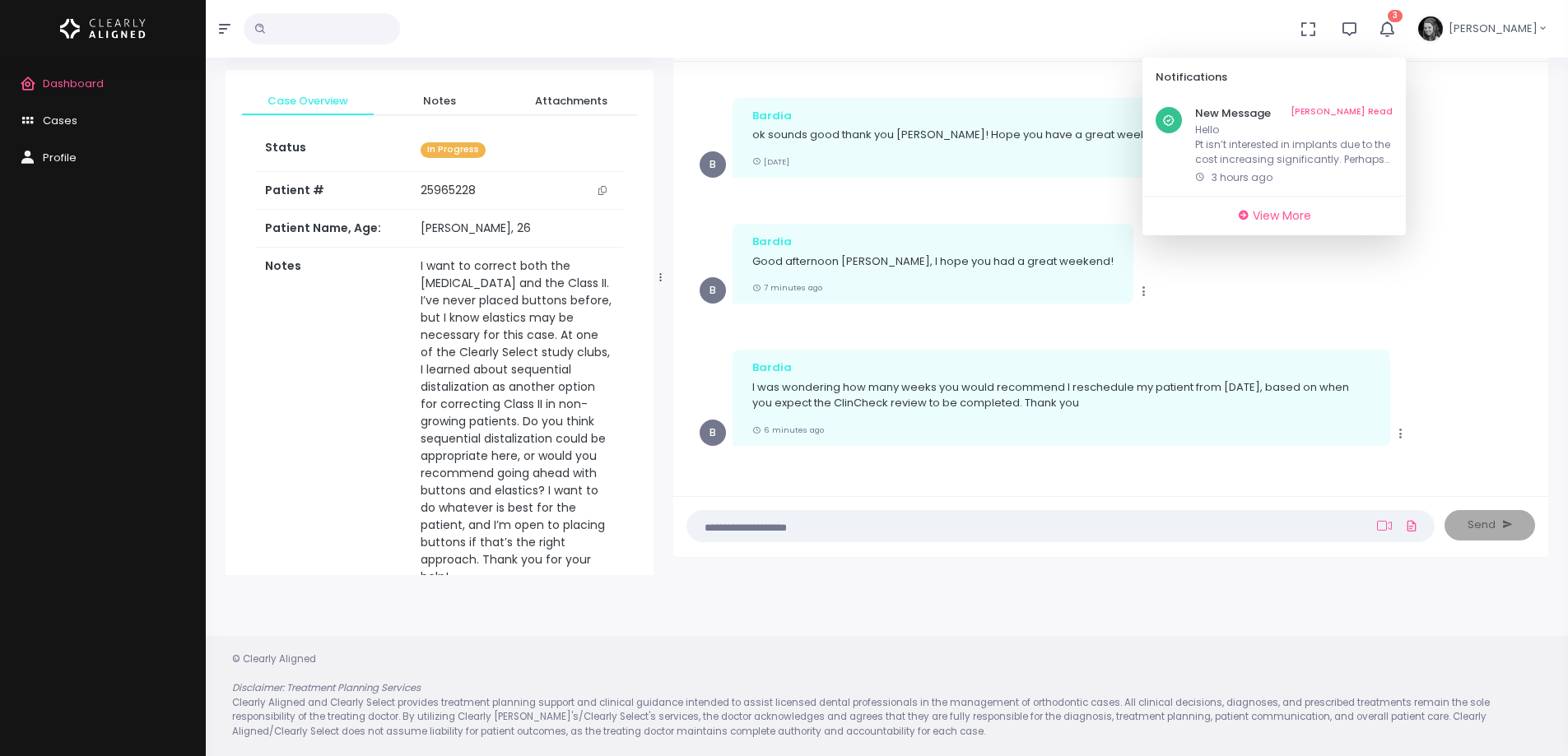
click at [859, 529] on textarea at bounding box center [1028, 526] width 662 height 18
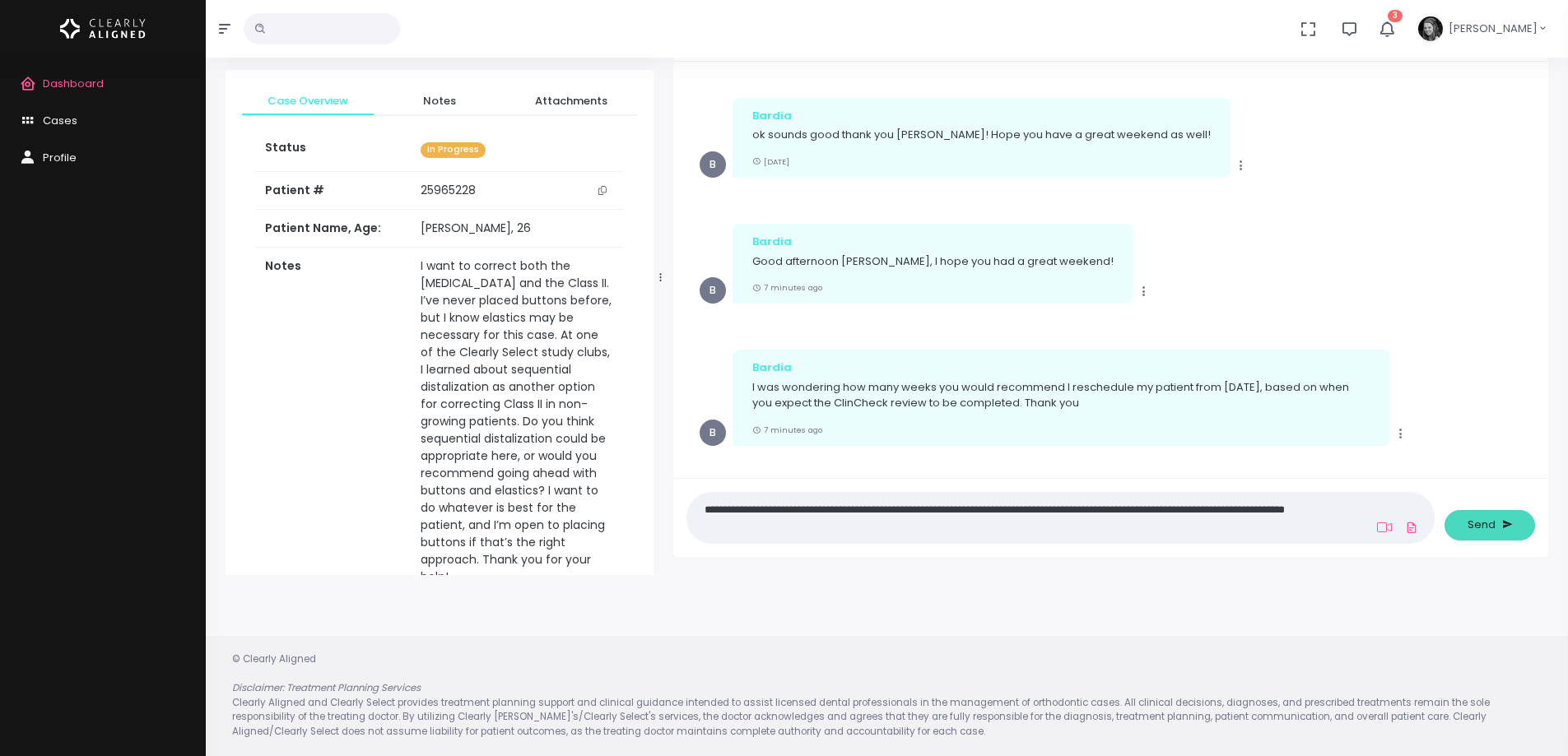
type textarea "**********"
click at [1472, 523] on span "Send" at bounding box center [1481, 525] width 28 height 16
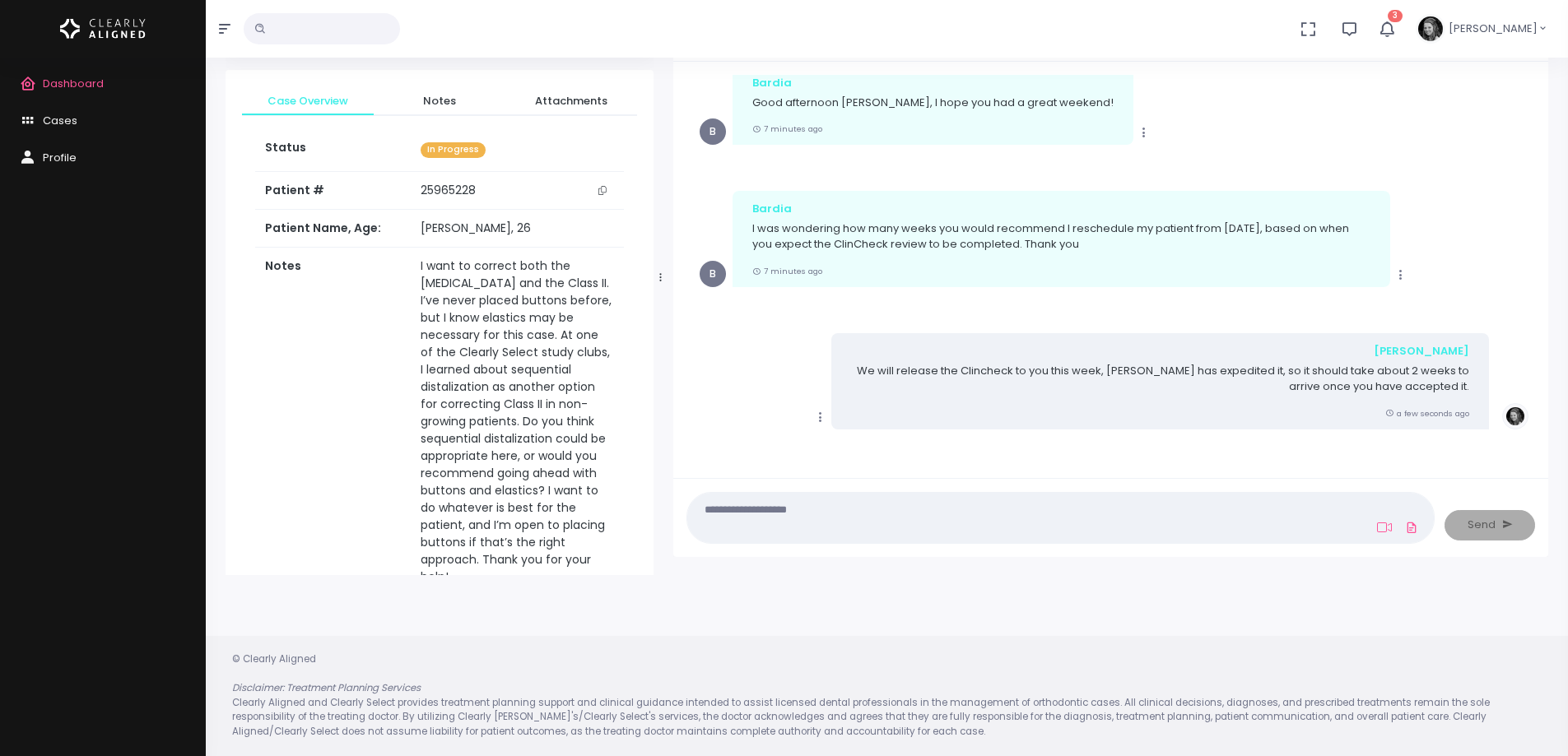
scroll to position [914, 0]
click at [1396, 31] on icon "button" at bounding box center [1386, 28] width 20 height 20
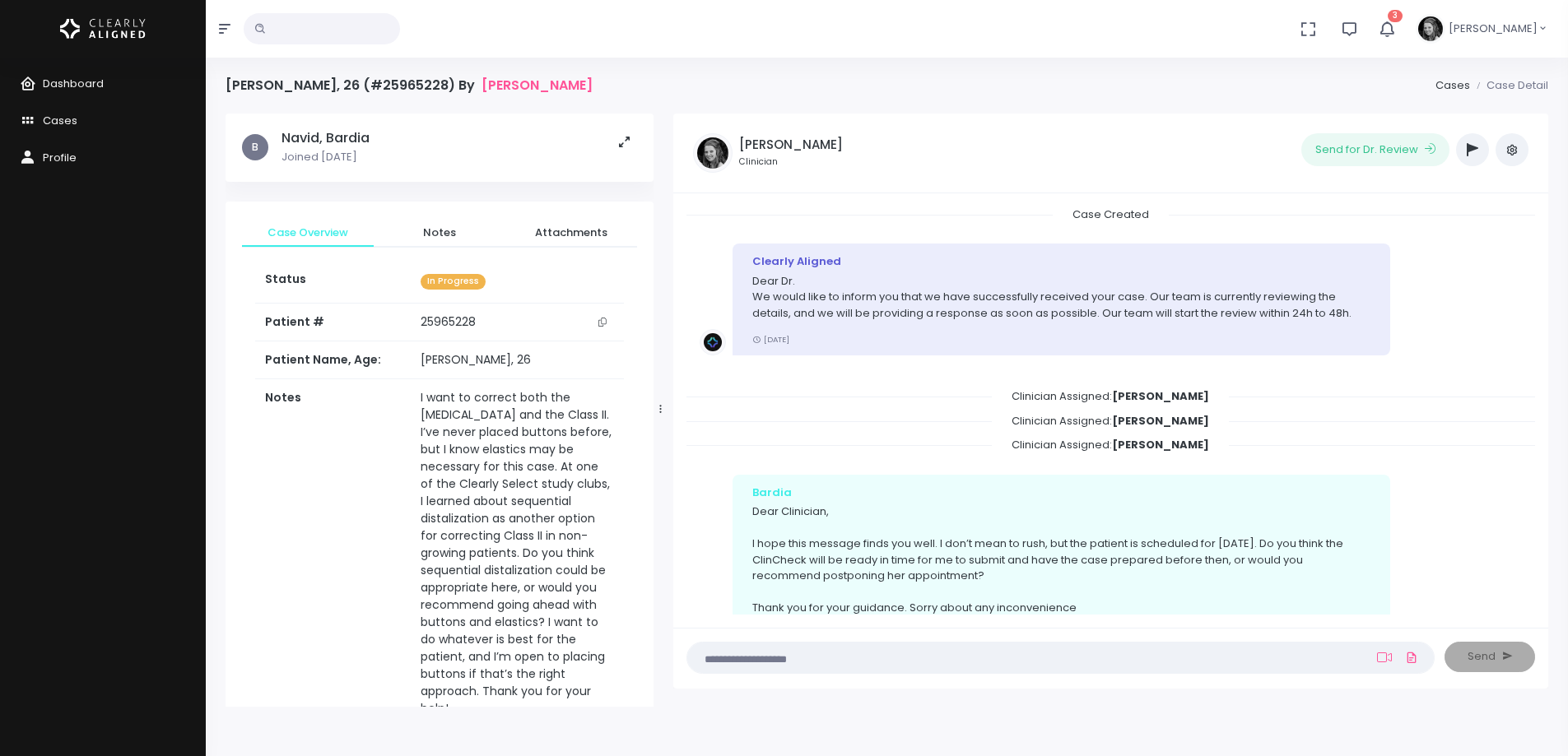
click at [1395, 29] on icon "button" at bounding box center [1386, 28] width 18 height 18
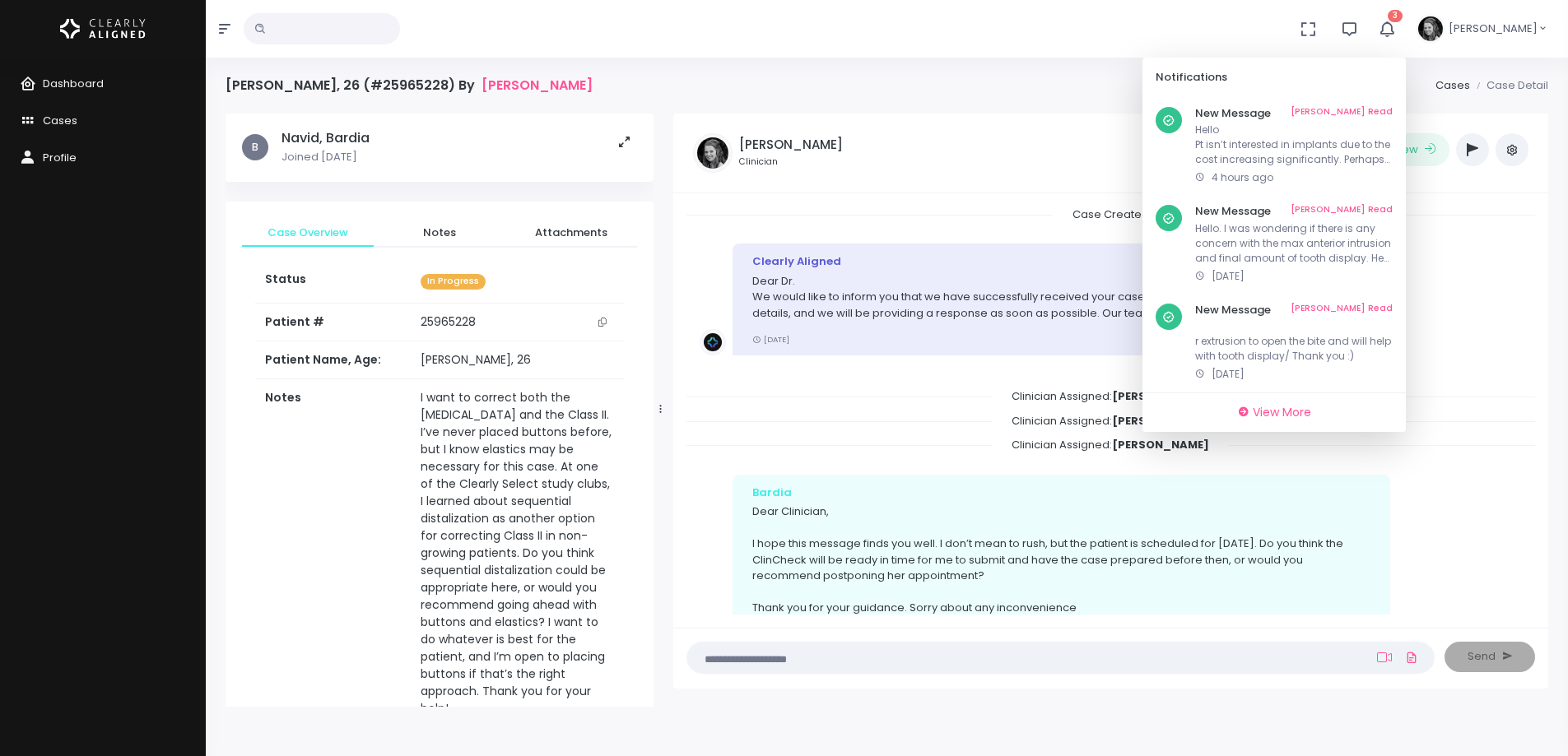
click at [1396, 29] on icon "button" at bounding box center [1387, 29] width 19 height 19
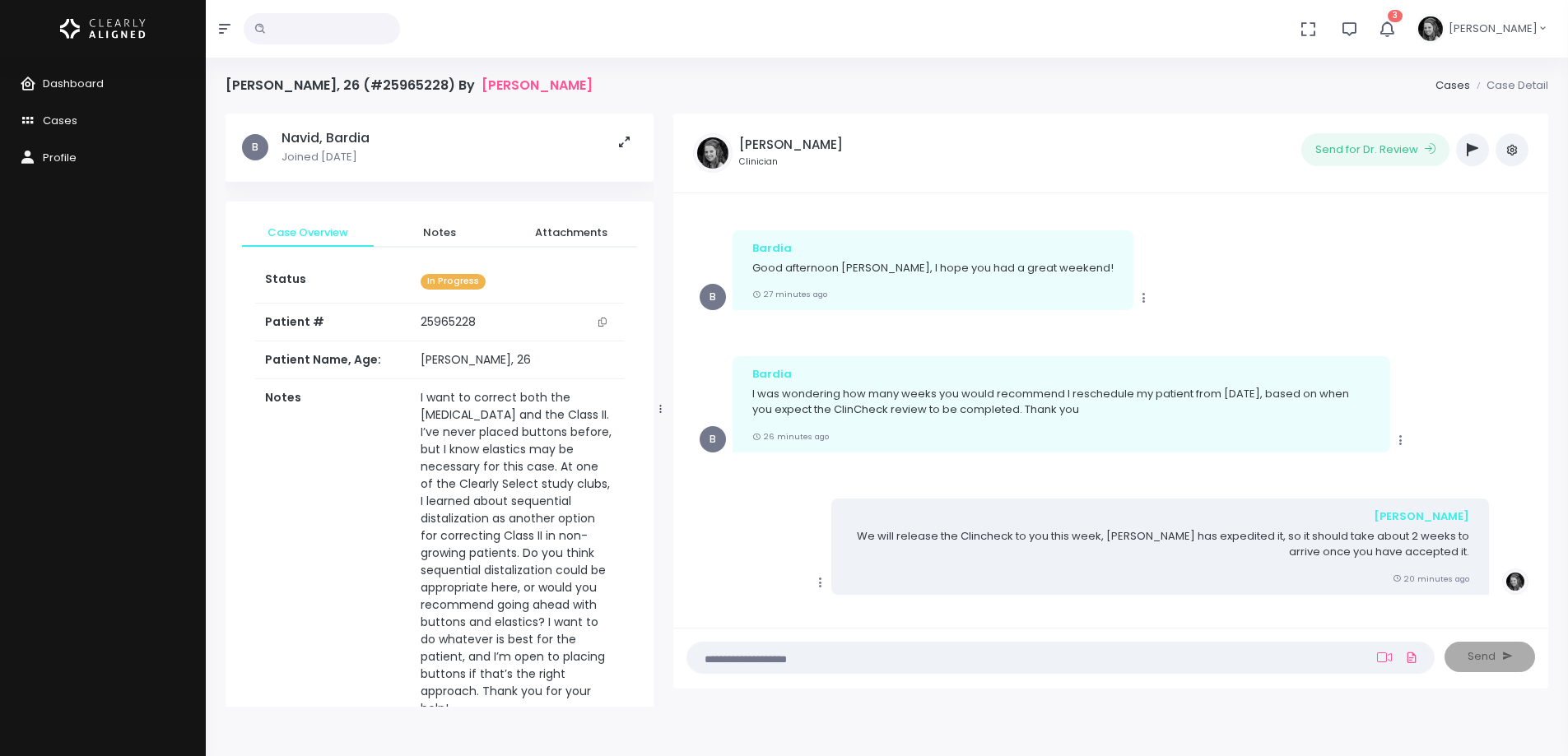
scroll to position [906, 0]
